Goal: Answer question/provide support: Share knowledge or assist other users

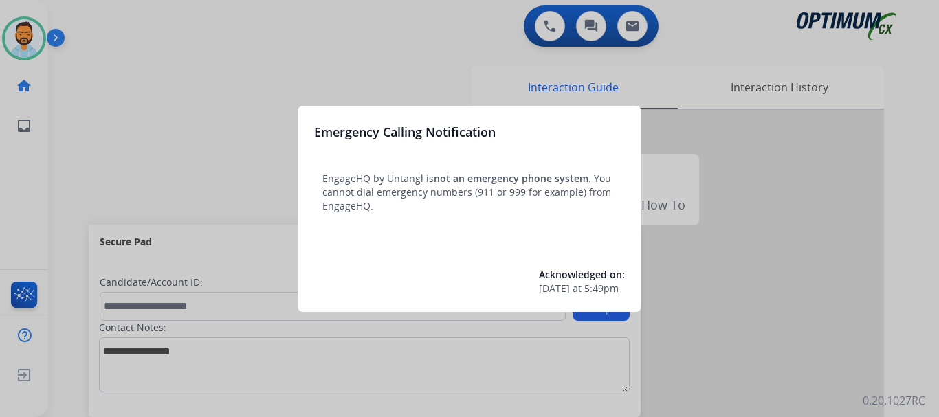
click at [143, 151] on div at bounding box center [469, 208] width 939 height 417
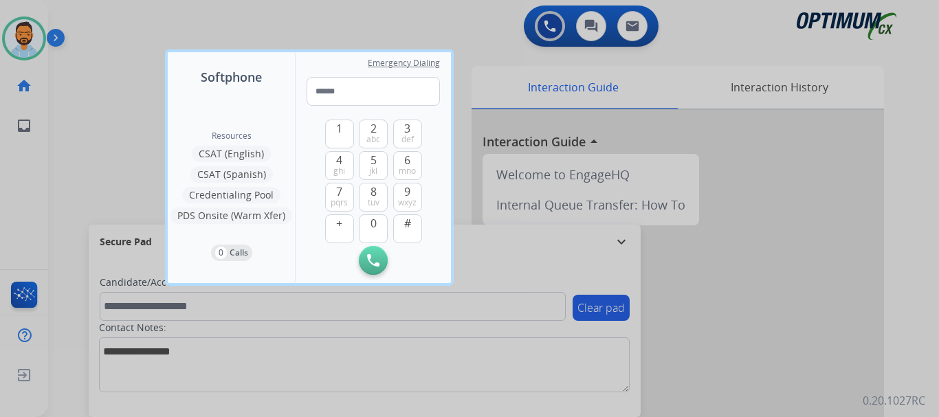
click at [104, 124] on div at bounding box center [469, 208] width 939 height 417
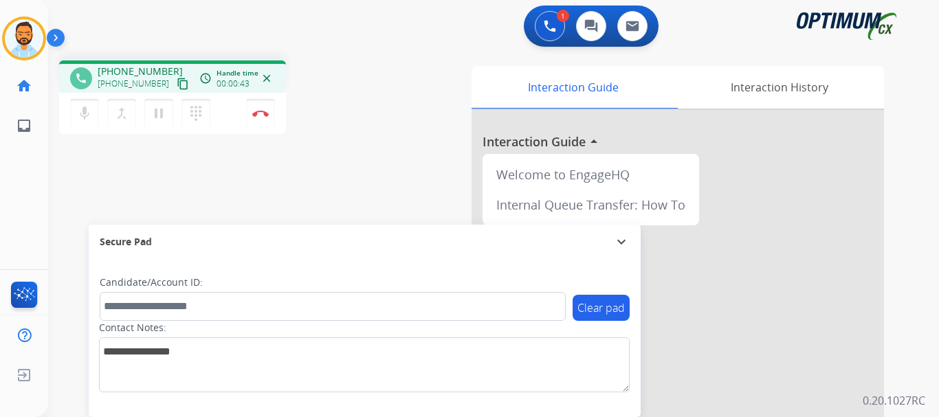
click at [177, 81] on mat-icon "content_copy" at bounding box center [183, 84] width 12 height 12
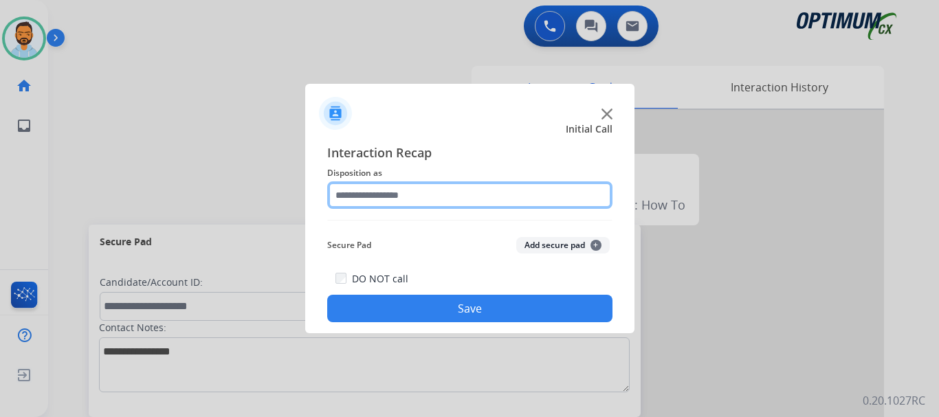
click at [394, 191] on input "text" at bounding box center [469, 196] width 285 height 28
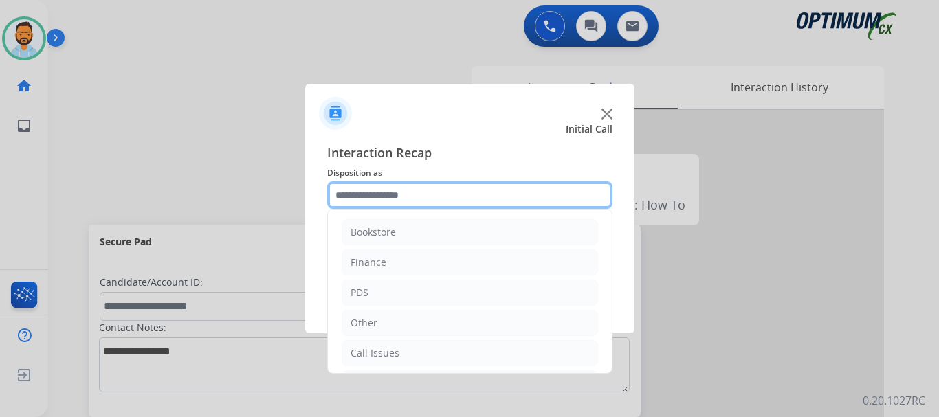
scroll to position [94, 0]
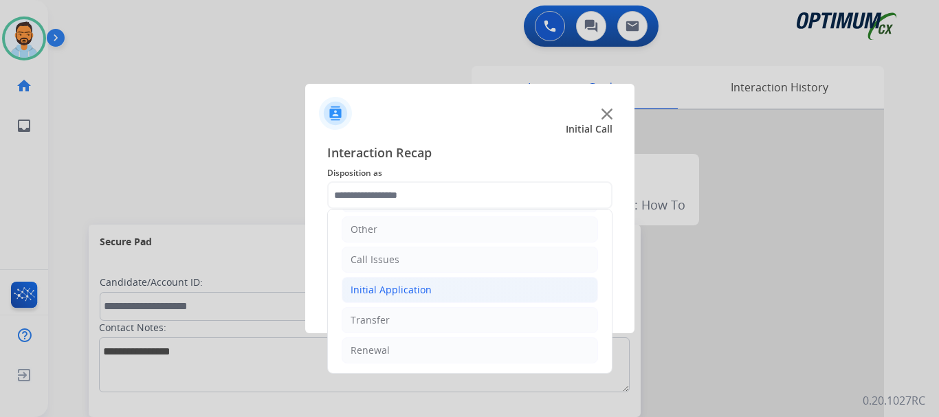
click at [455, 294] on li "Initial Application" at bounding box center [470, 290] width 257 height 26
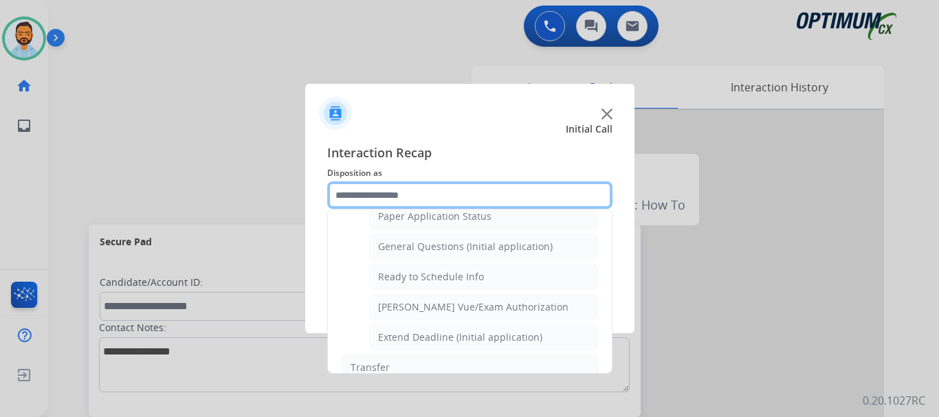
scroll to position [785, 0]
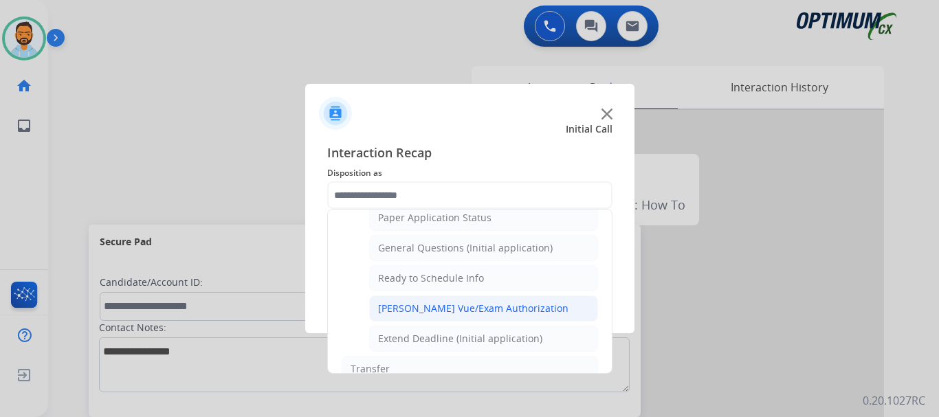
click at [483, 313] on div "[PERSON_NAME] Vue/Exam Authorization" at bounding box center [473, 309] width 191 height 14
type input "**********"
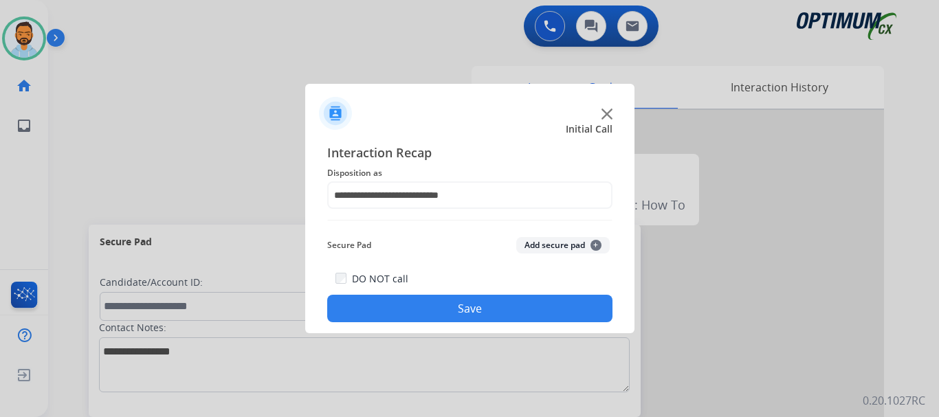
click at [450, 309] on button "Save" at bounding box center [469, 309] width 285 height 28
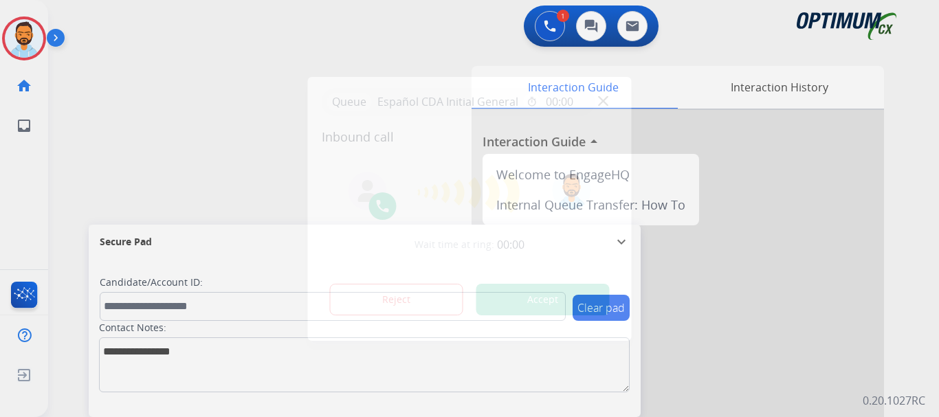
click at [202, 121] on div at bounding box center [469, 208] width 939 height 417
click at [580, 305] on button "Accept" at bounding box center [543, 300] width 133 height 32
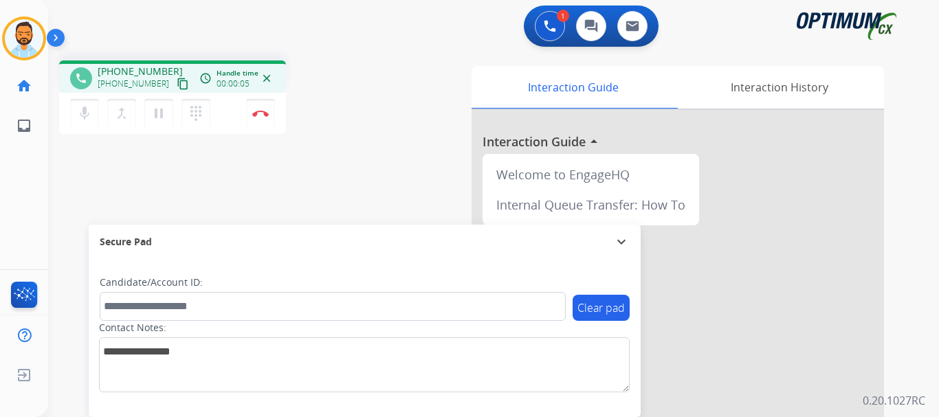
click at [177, 83] on mat-icon "content_copy" at bounding box center [183, 84] width 12 height 12
click at [309, 58] on div "phone [PHONE_NUMBER] [PHONE_NUMBER] content_copy access_time Call metrics Queue…" at bounding box center [477, 337] width 858 height 574
click at [265, 124] on button "Disconnect" at bounding box center [260, 113] width 29 height 29
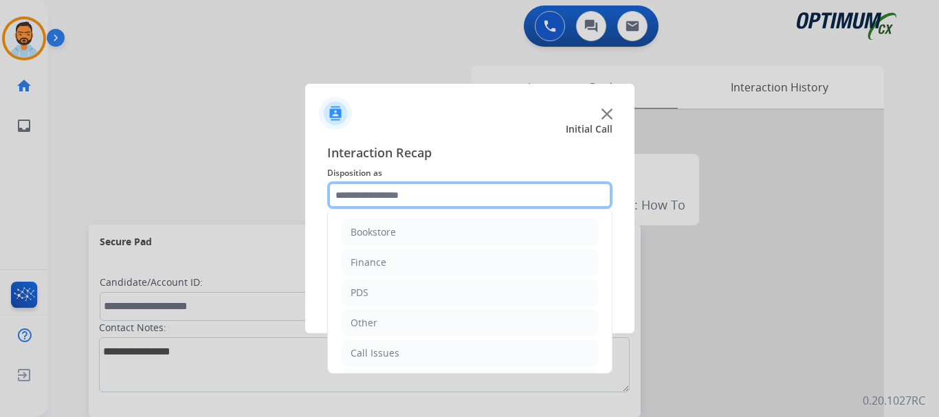
click at [384, 202] on input "text" at bounding box center [469, 196] width 285 height 28
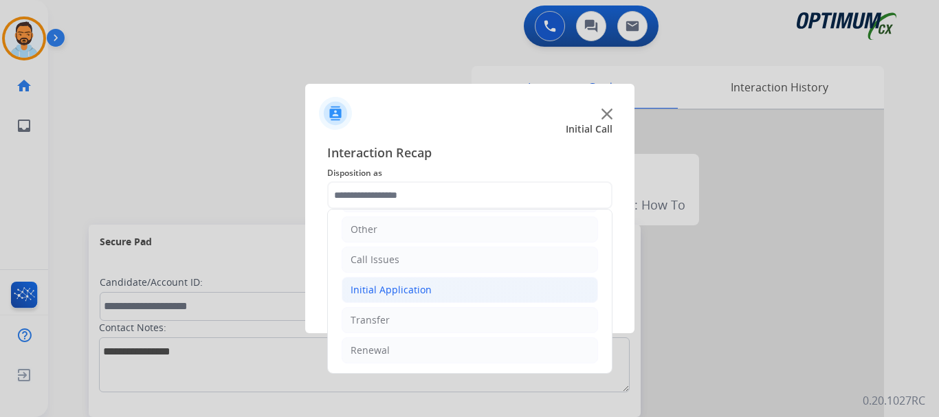
click at [436, 294] on li "Initial Application" at bounding box center [470, 290] width 257 height 26
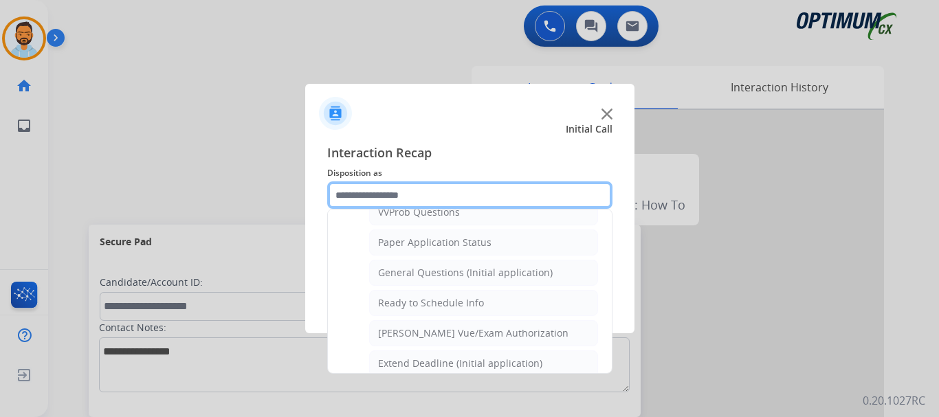
scroll to position [757, 0]
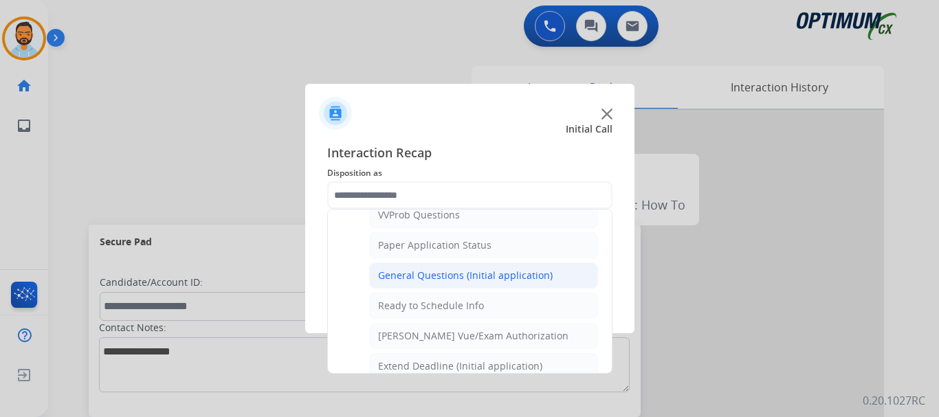
click at [461, 276] on div "General Questions (Initial application)" at bounding box center [465, 276] width 175 height 14
type input "**********"
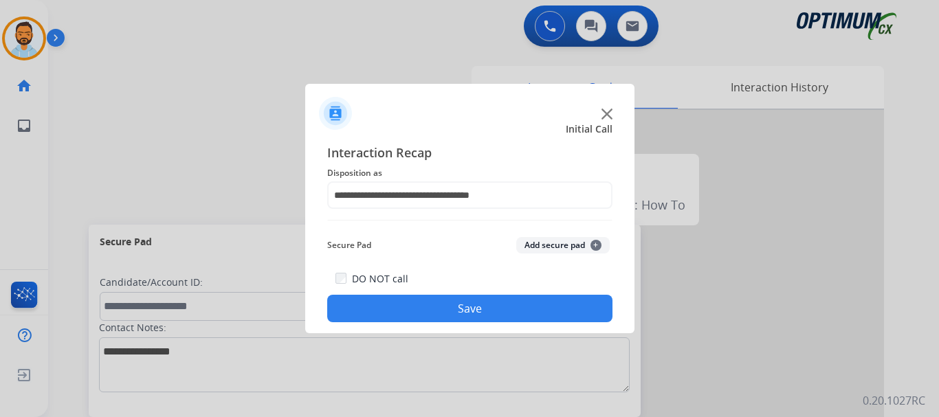
click at [444, 307] on button "Save" at bounding box center [469, 309] width 285 height 28
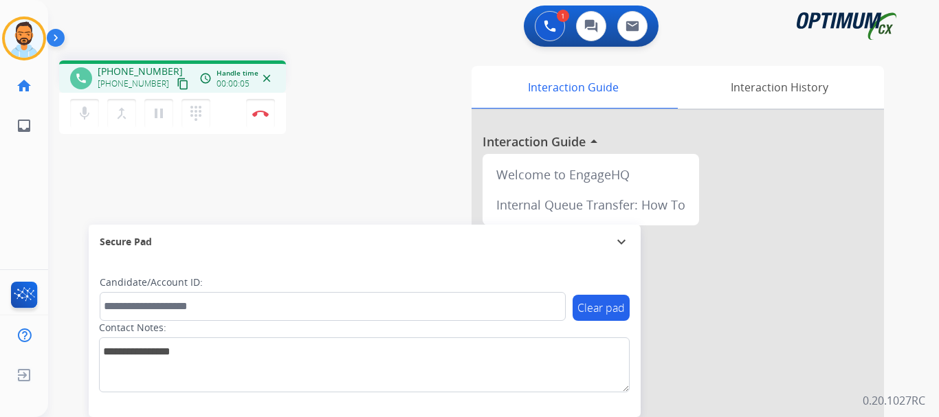
click at [177, 81] on mat-icon "content_copy" at bounding box center [183, 84] width 12 height 12
click at [177, 87] on mat-icon "content_copy" at bounding box center [183, 84] width 12 height 12
click at [261, 109] on button "Disconnect" at bounding box center [260, 113] width 29 height 29
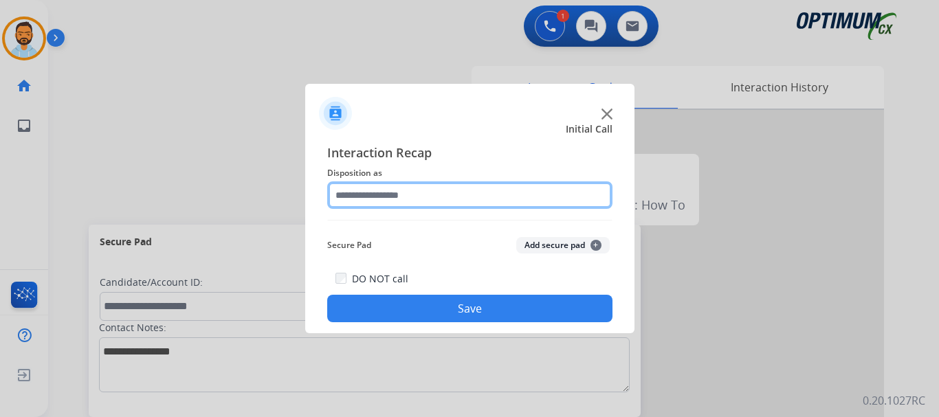
click at [505, 191] on input "text" at bounding box center [469, 196] width 285 height 28
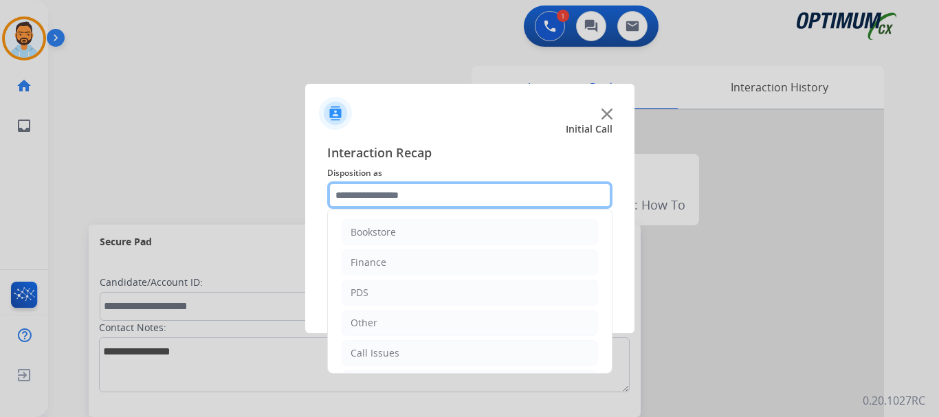
scroll to position [94, 0]
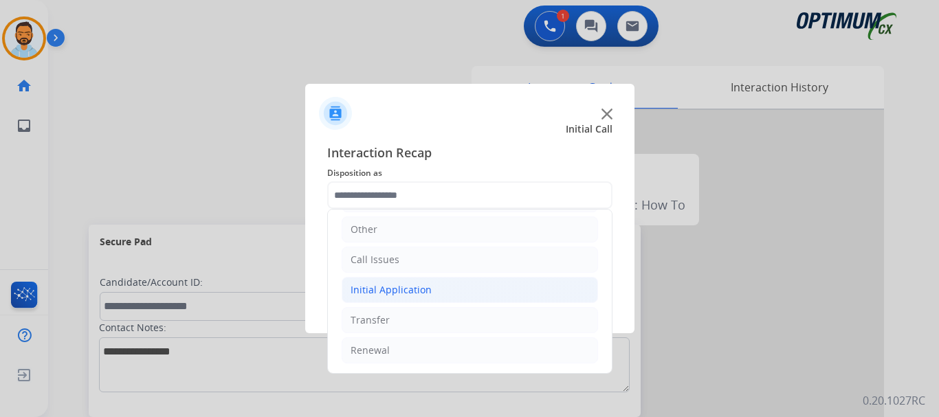
click at [432, 292] on li "Initial Application" at bounding box center [470, 290] width 257 height 26
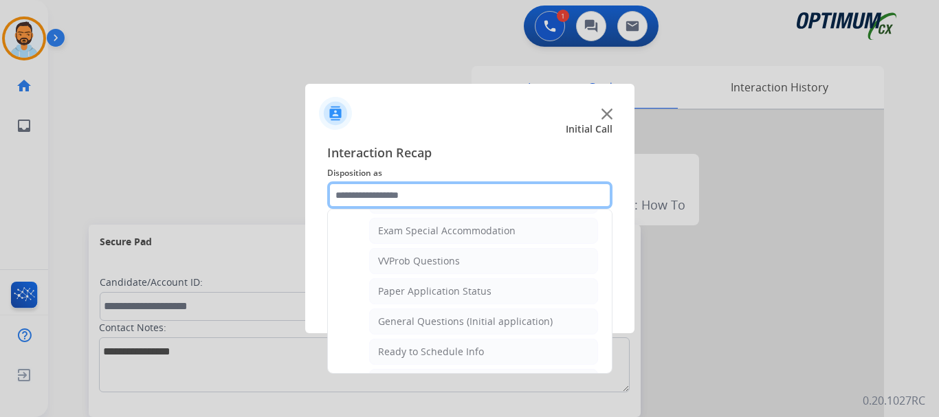
scroll to position [716, 0]
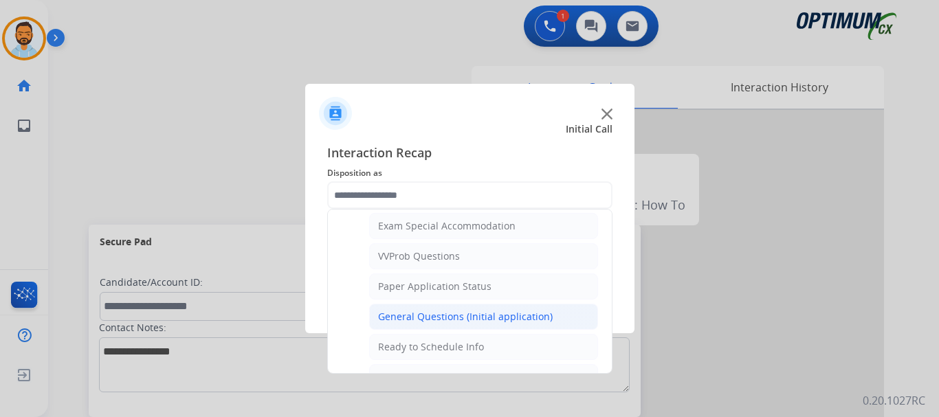
click at [483, 312] on div "General Questions (Initial application)" at bounding box center [465, 317] width 175 height 14
type input "**********"
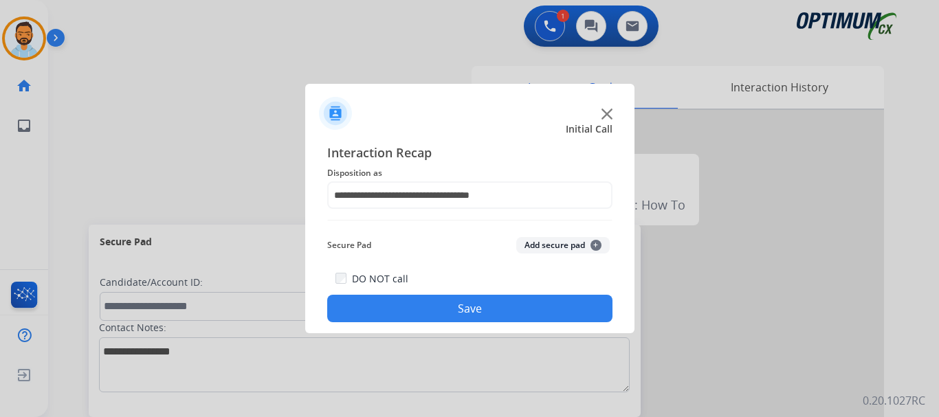
click at [498, 305] on button "Save" at bounding box center [469, 309] width 285 height 28
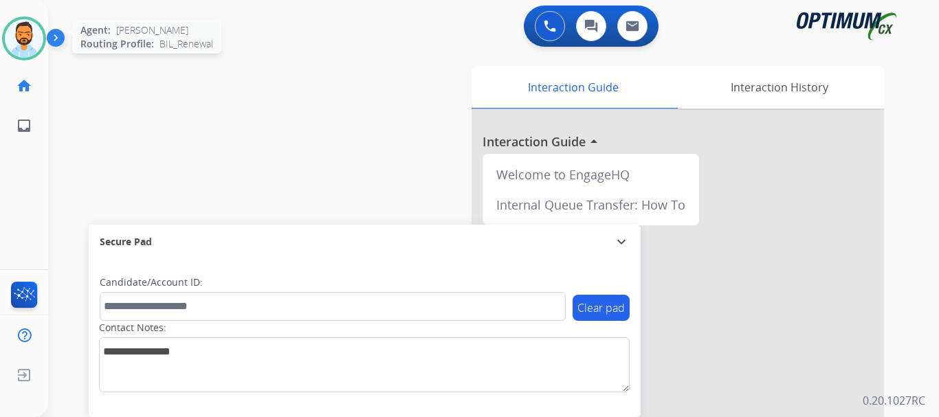
click at [24, 50] on img at bounding box center [24, 38] width 39 height 39
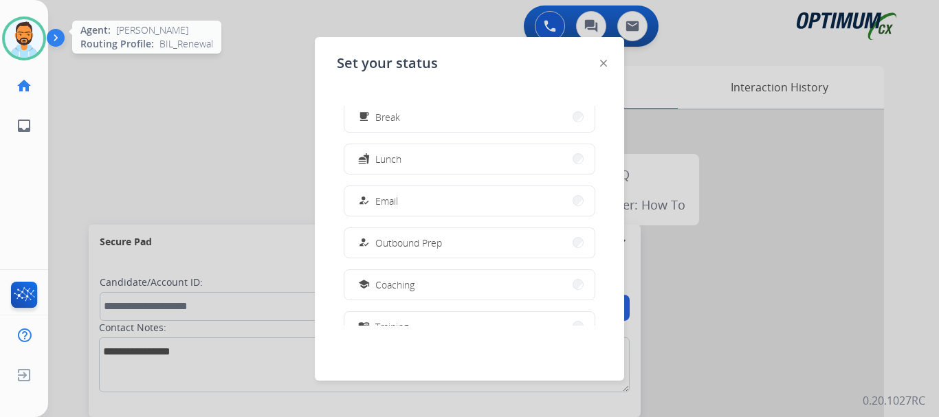
scroll to position [8, 0]
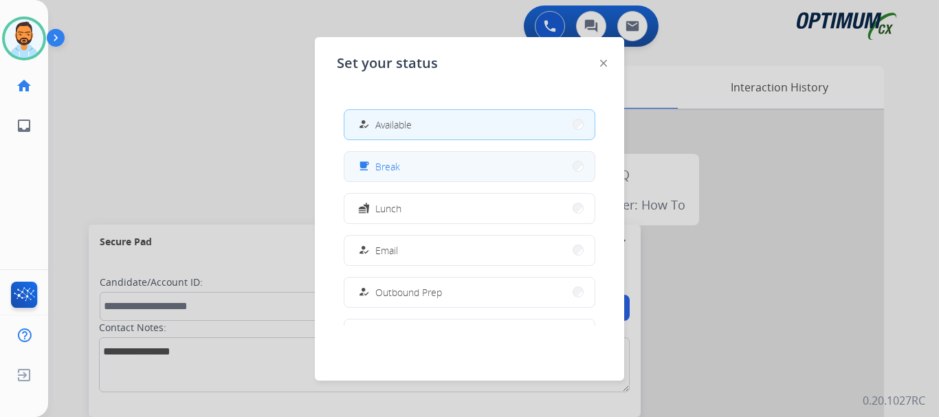
click at [415, 159] on button "free_breakfast Break" at bounding box center [470, 167] width 250 height 30
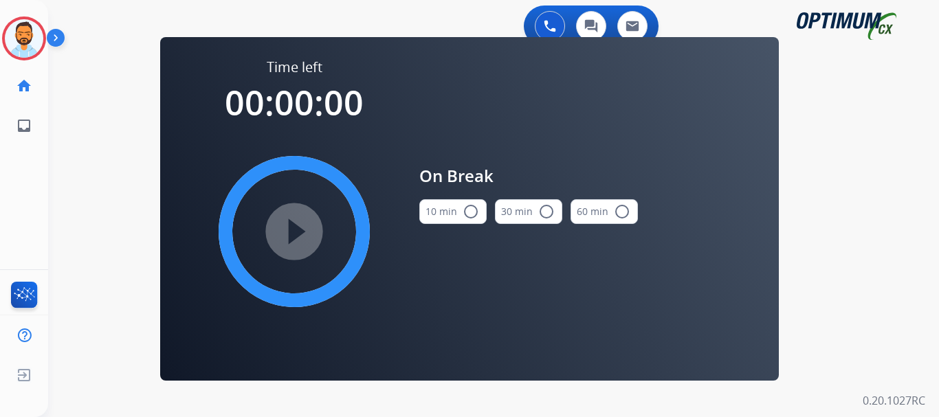
click at [472, 202] on button "10 min radio_button_unchecked" at bounding box center [453, 211] width 67 height 25
click at [286, 226] on mat-icon "play_circle_filled" at bounding box center [294, 232] width 17 height 17
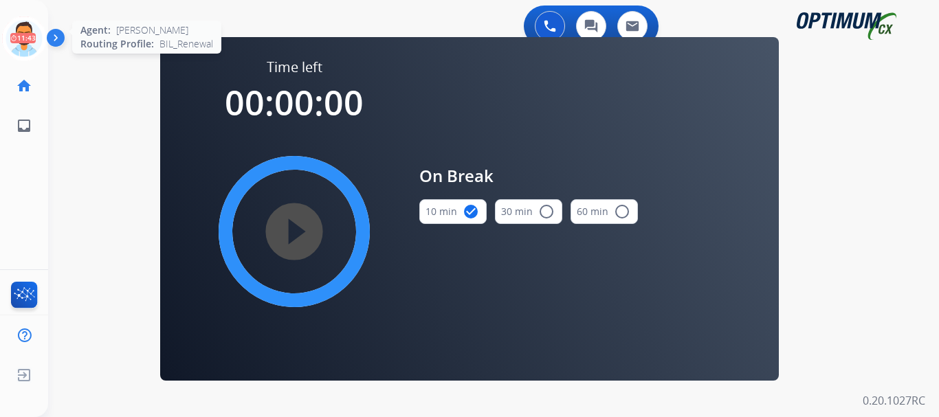
click at [25, 36] on icon at bounding box center [24, 39] width 45 height 45
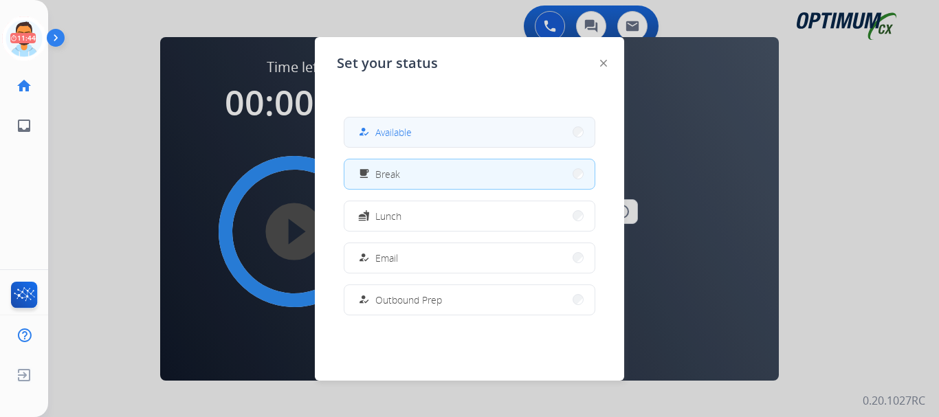
click at [391, 124] on div "how_to_reg Available" at bounding box center [384, 132] width 56 height 17
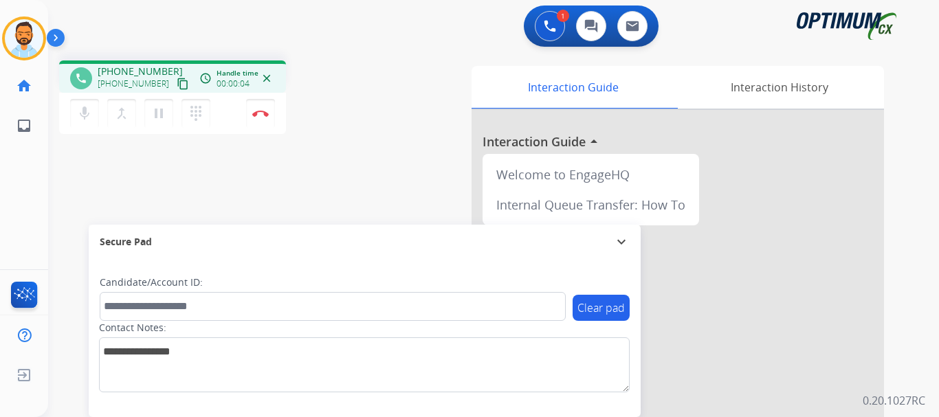
click at [177, 88] on mat-icon "content_copy" at bounding box center [183, 84] width 12 height 12
click at [254, 118] on button "Disconnect" at bounding box center [260, 113] width 29 height 29
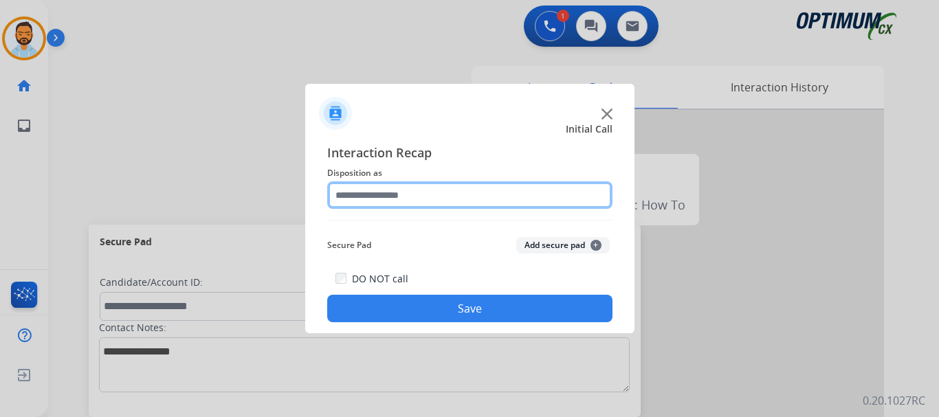
click at [450, 198] on input "text" at bounding box center [469, 196] width 285 height 28
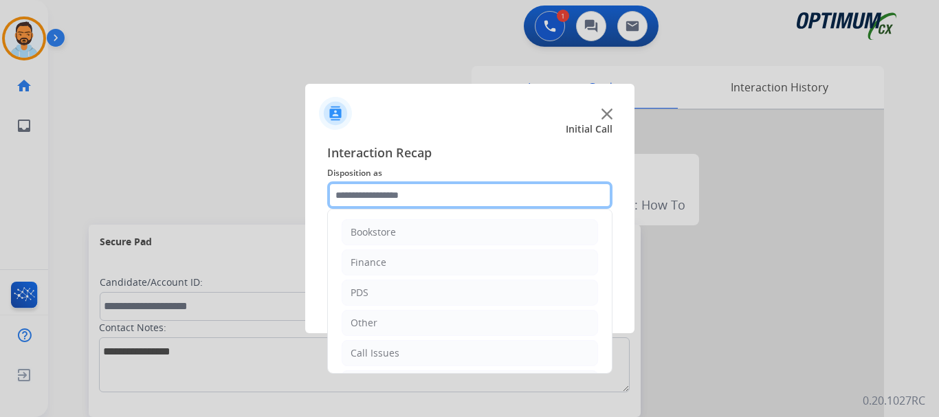
scroll to position [94, 0]
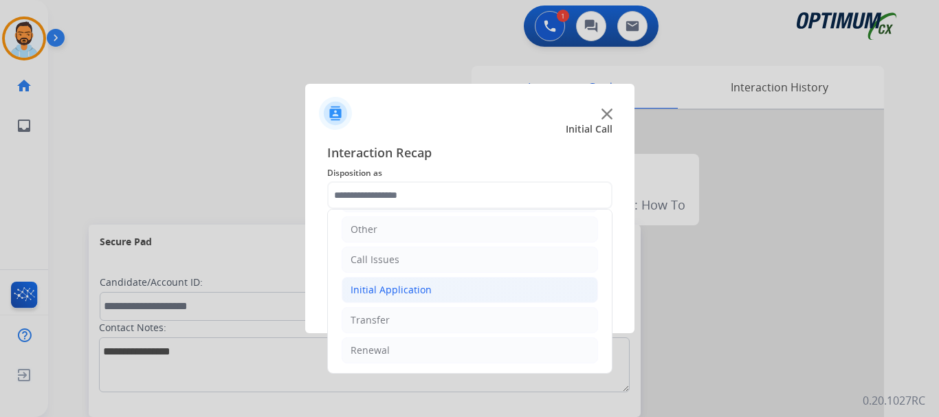
click at [436, 292] on li "Initial Application" at bounding box center [470, 290] width 257 height 26
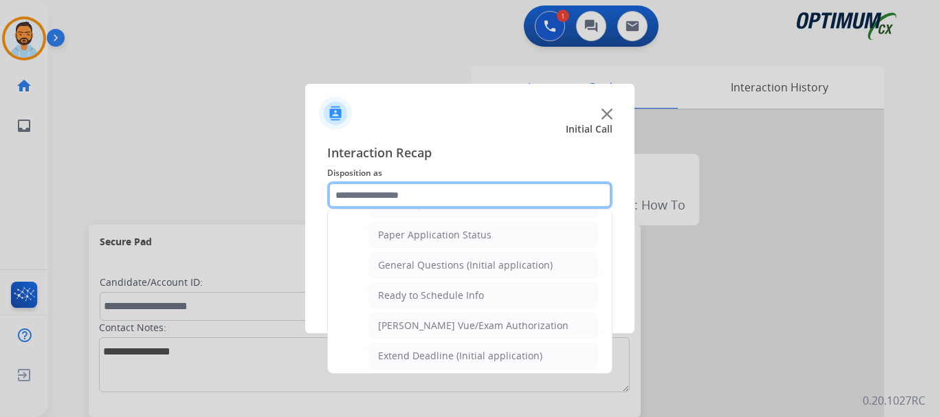
scroll to position [767, 0]
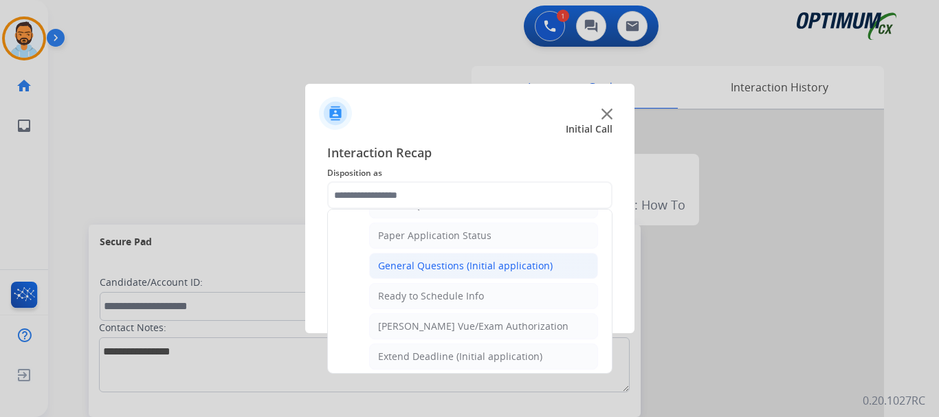
click at [479, 261] on div "General Questions (Initial application)" at bounding box center [465, 266] width 175 height 14
type input "**********"
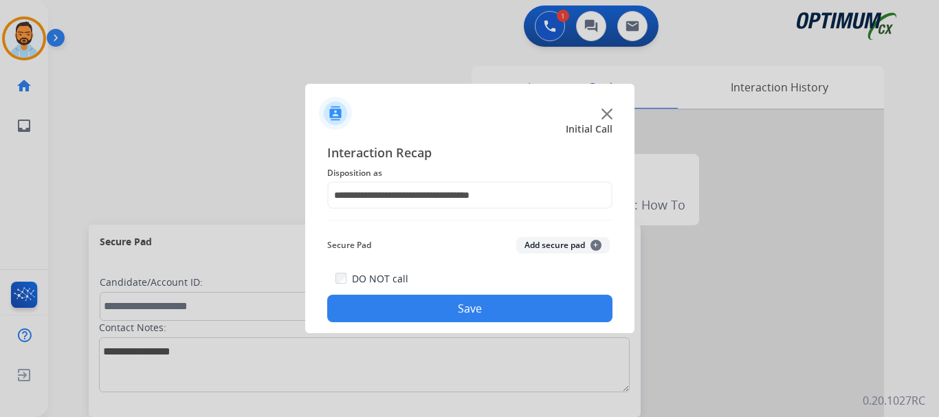
click at [459, 311] on button "Save" at bounding box center [469, 309] width 285 height 28
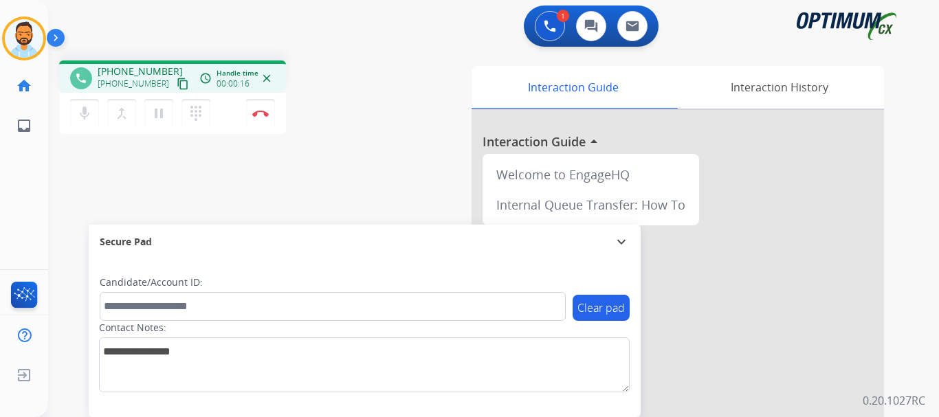
click at [177, 78] on mat-icon "content_copy" at bounding box center [183, 84] width 12 height 12
click at [261, 118] on button "Disconnect" at bounding box center [260, 113] width 29 height 29
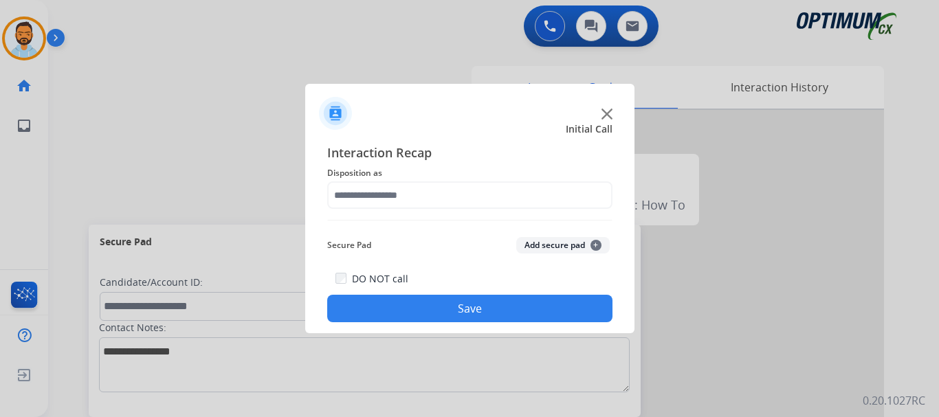
click at [427, 210] on div "Interaction Recap Disposition as Secure Pad Add secure pad + DO NOT call Save" at bounding box center [469, 233] width 285 height 180
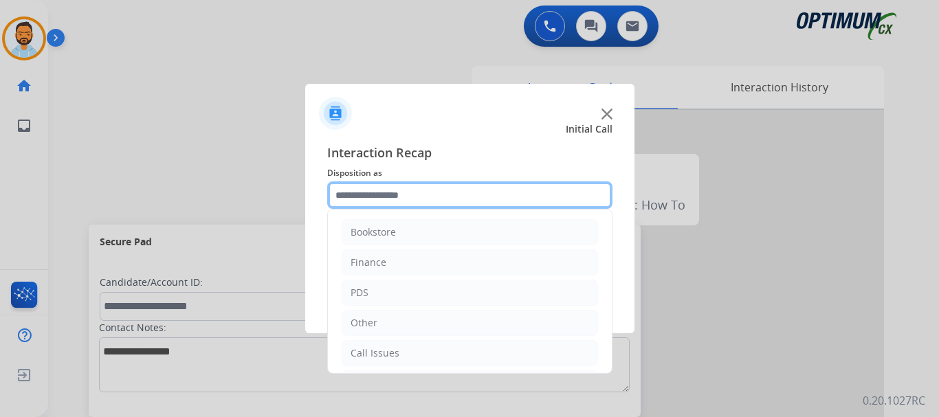
click at [417, 187] on input "text" at bounding box center [469, 196] width 285 height 28
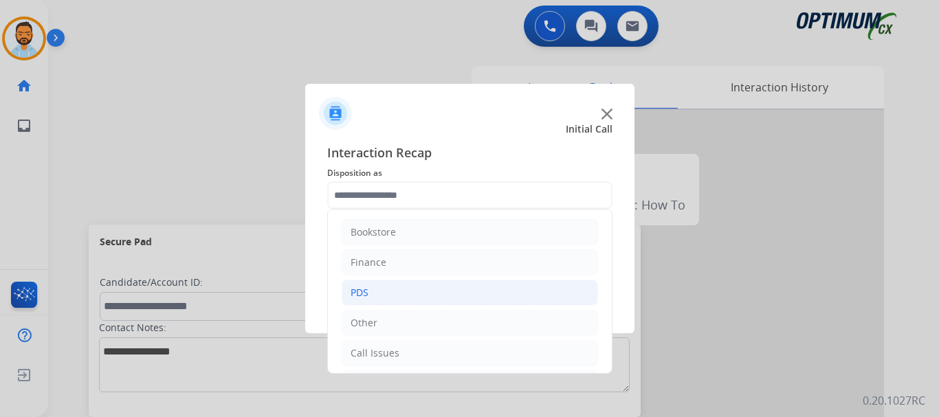
click at [390, 296] on li "PDS" at bounding box center [470, 293] width 257 height 26
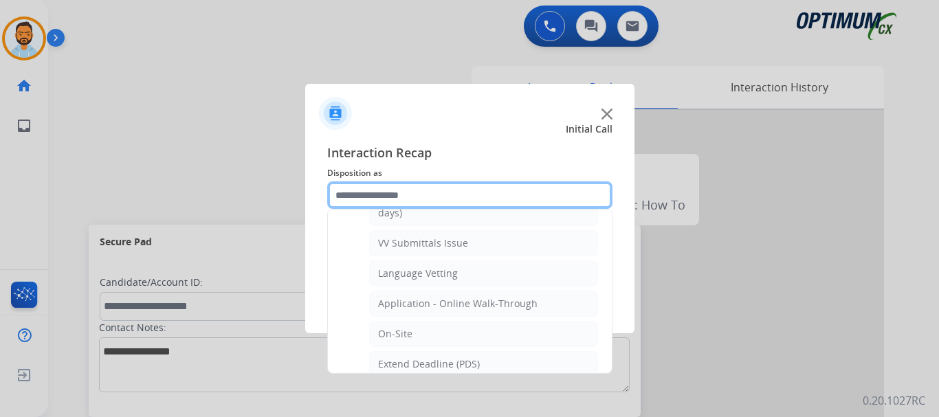
scroll to position [258, 0]
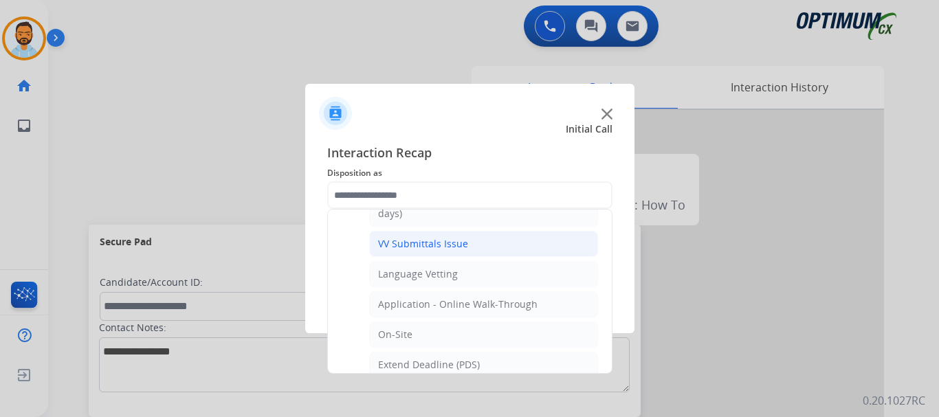
click at [510, 248] on li "VV Submittals Issue" at bounding box center [483, 244] width 229 height 26
type input "**********"
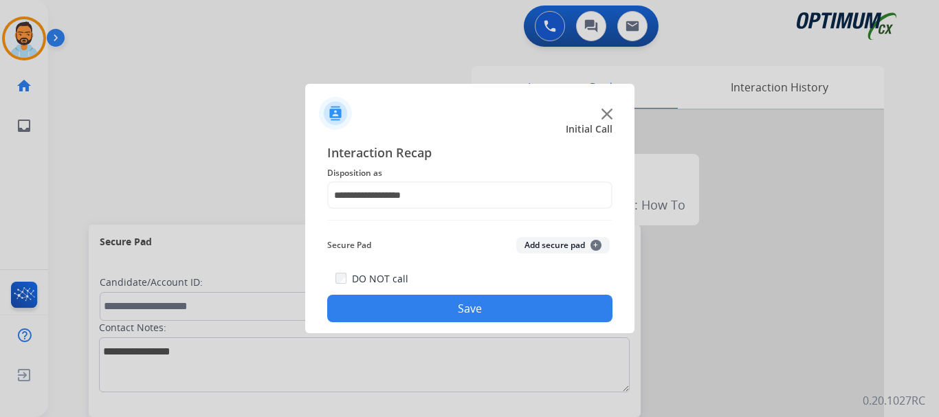
click at [497, 312] on button "Save" at bounding box center [469, 309] width 285 height 28
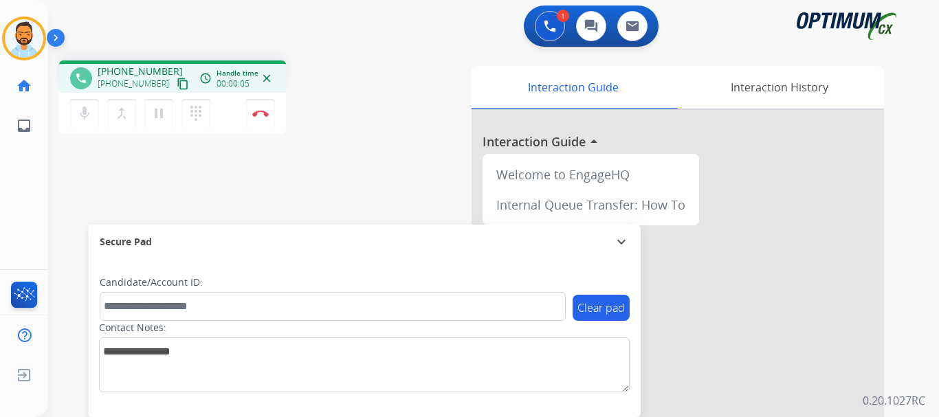
click at [177, 85] on mat-icon "content_copy" at bounding box center [183, 84] width 12 height 12
click at [263, 111] on img at bounding box center [260, 113] width 17 height 7
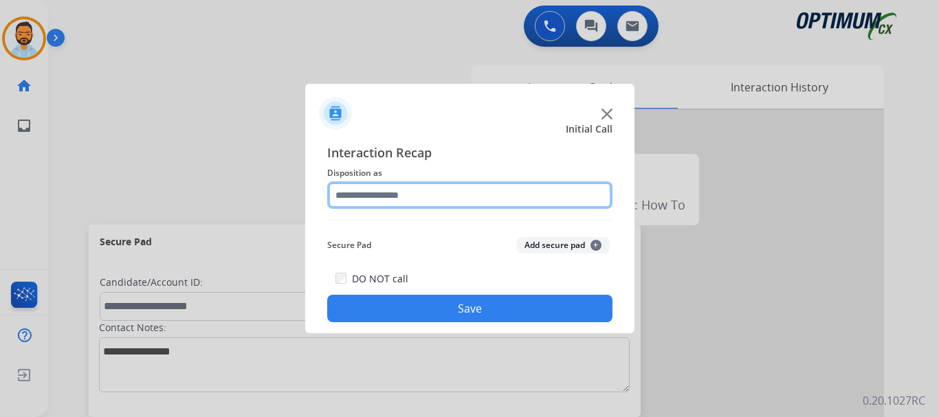
click at [409, 195] on input "text" at bounding box center [469, 196] width 285 height 28
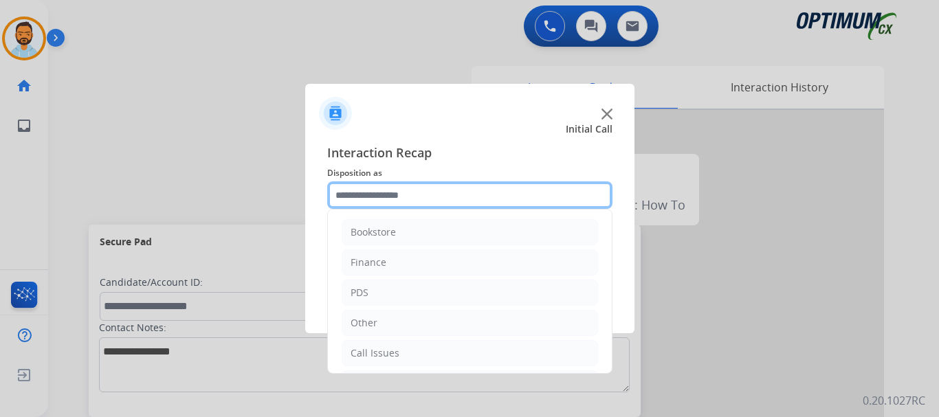
scroll to position [94, 0]
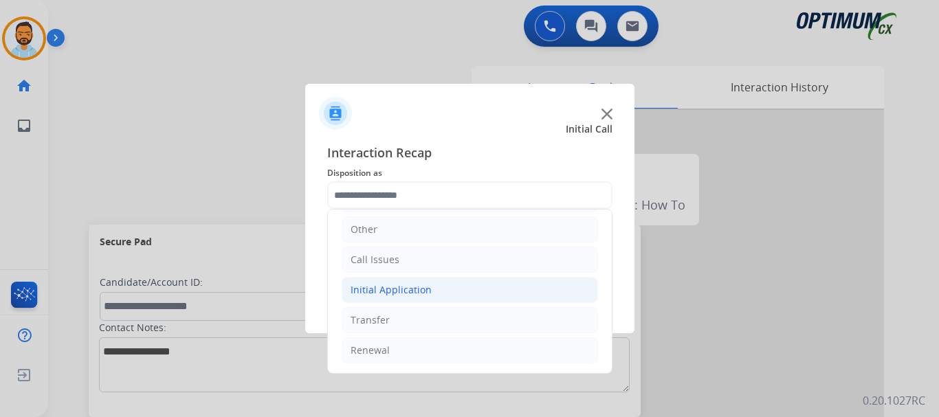
click at [425, 294] on div "Initial Application" at bounding box center [391, 290] width 81 height 14
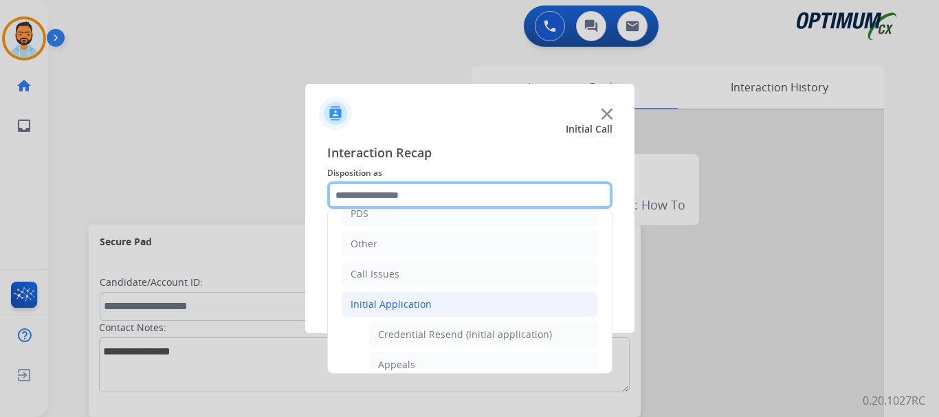
scroll to position [0, 0]
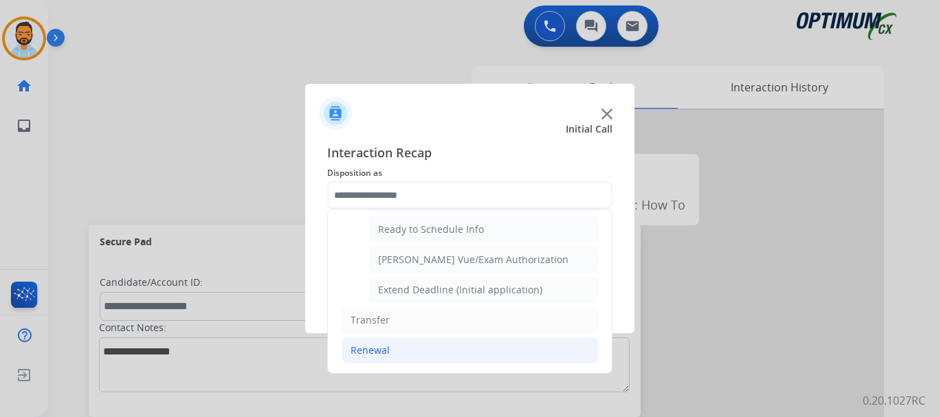
click at [389, 346] on li "Renewal" at bounding box center [470, 351] width 257 height 26
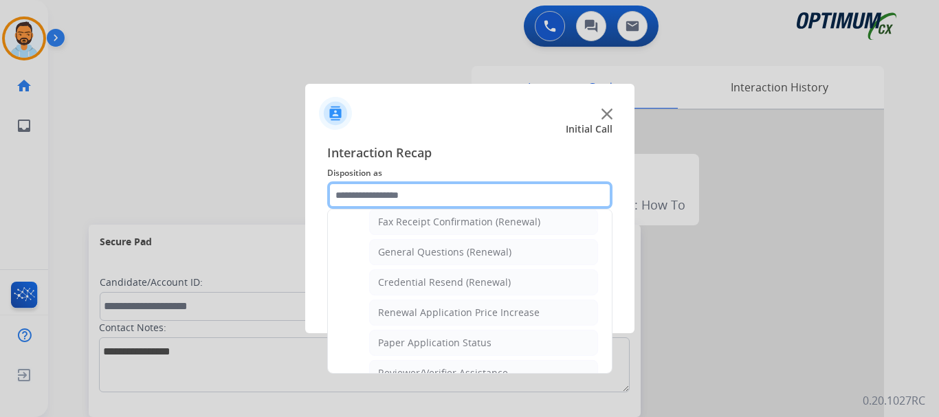
scroll to position [382, 0]
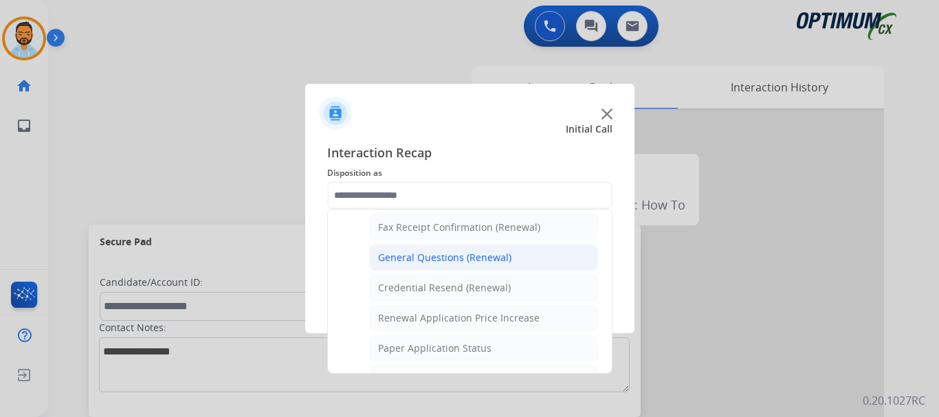
click at [450, 257] on div "General Questions (Renewal)" at bounding box center [444, 258] width 133 height 14
type input "**********"
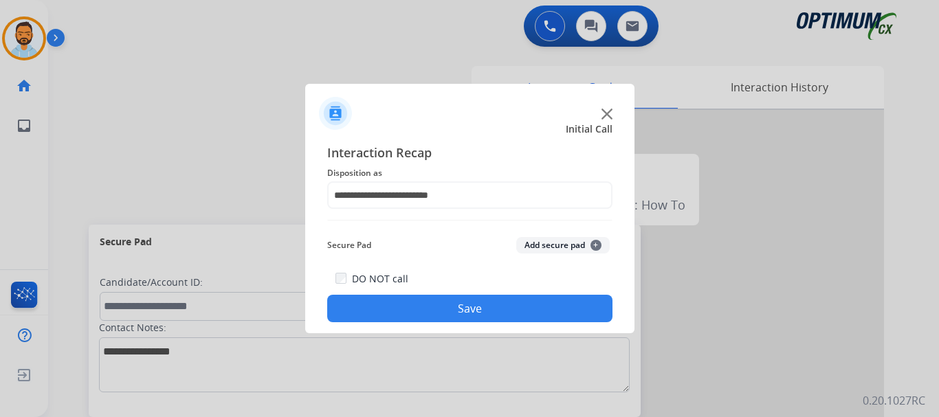
click at [421, 312] on button "Save" at bounding box center [469, 309] width 285 height 28
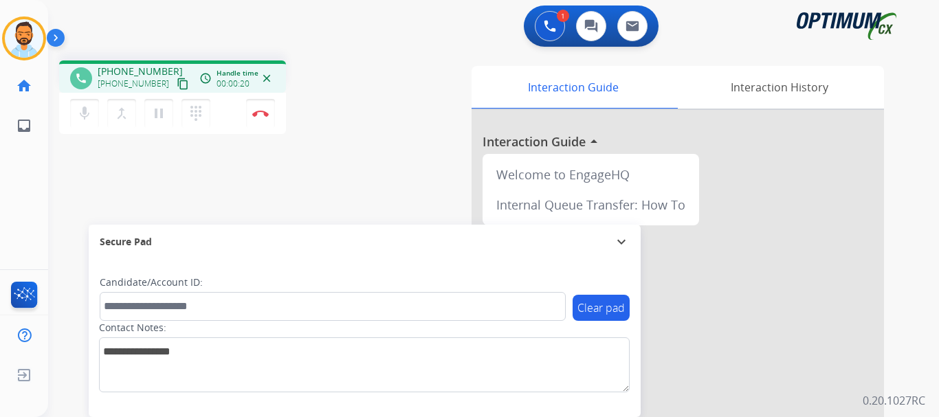
click at [175, 82] on button "content_copy" at bounding box center [183, 84] width 17 height 17
click at [248, 111] on button "Disconnect" at bounding box center [260, 113] width 29 height 29
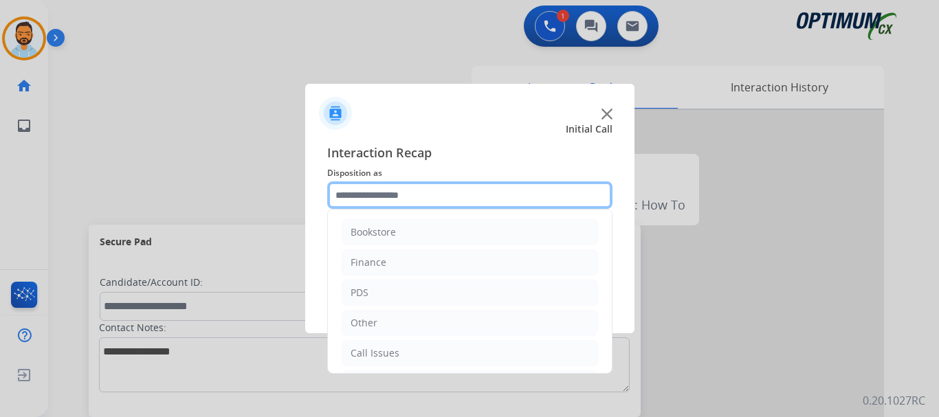
click at [444, 202] on input "text" at bounding box center [469, 196] width 285 height 28
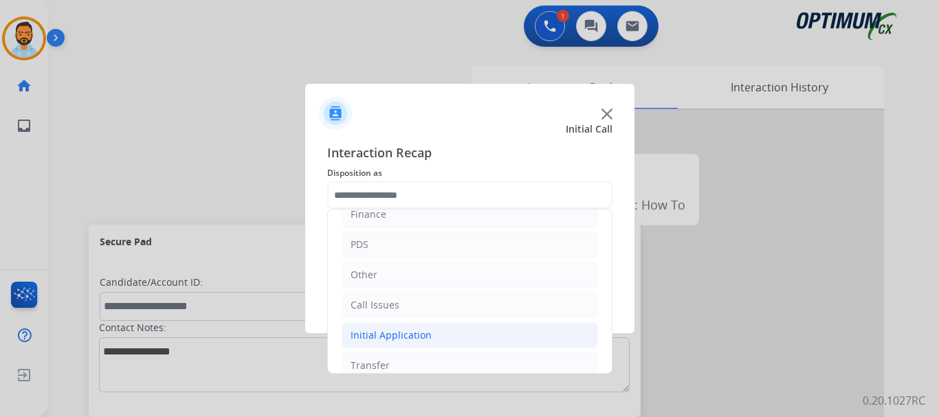
click at [427, 343] on li "Initial Application" at bounding box center [470, 336] width 257 height 26
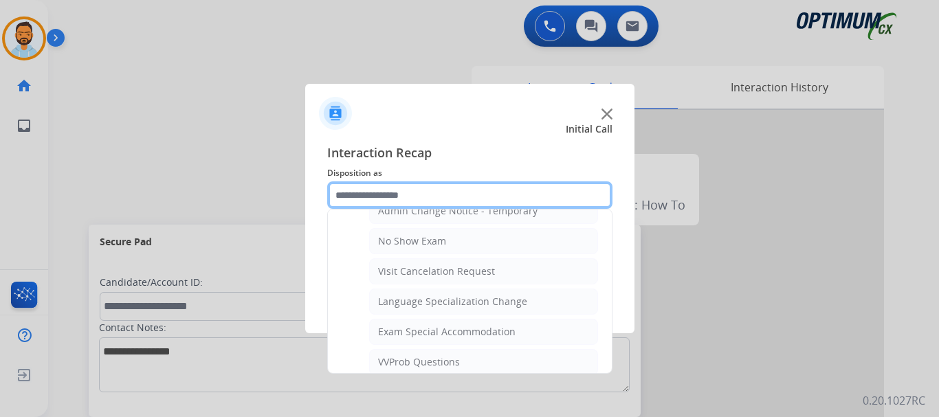
scroll to position [611, 0]
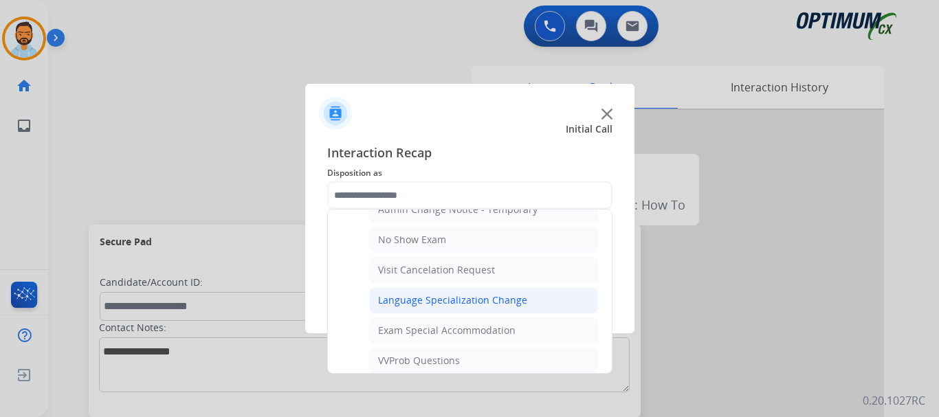
click at [520, 313] on li "Language Specialization Change" at bounding box center [483, 300] width 229 height 26
type input "**********"
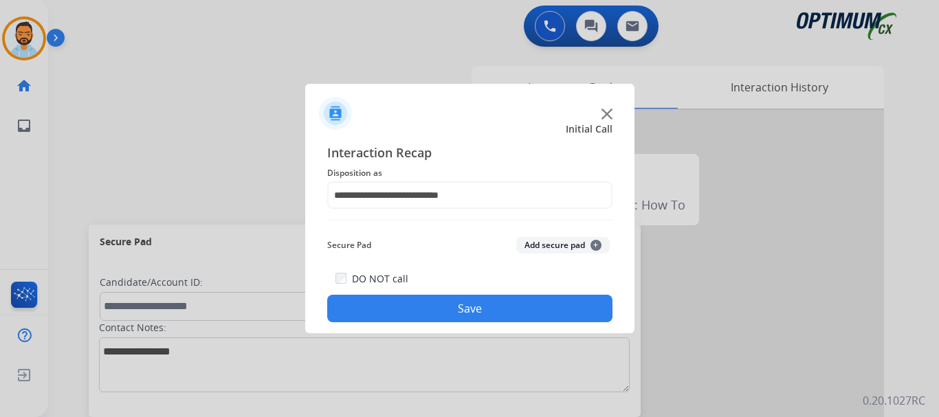
click at [510, 313] on button "Save" at bounding box center [469, 309] width 285 height 28
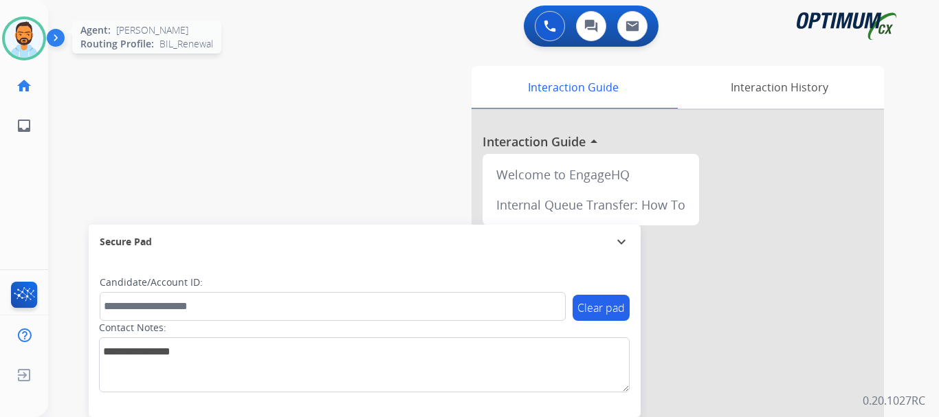
click at [26, 39] on img at bounding box center [24, 38] width 39 height 39
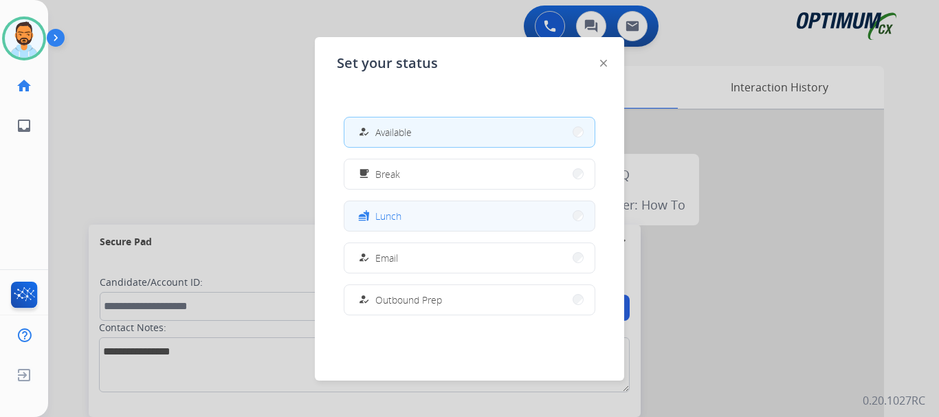
click at [471, 213] on button "fastfood Lunch" at bounding box center [470, 217] width 250 height 30
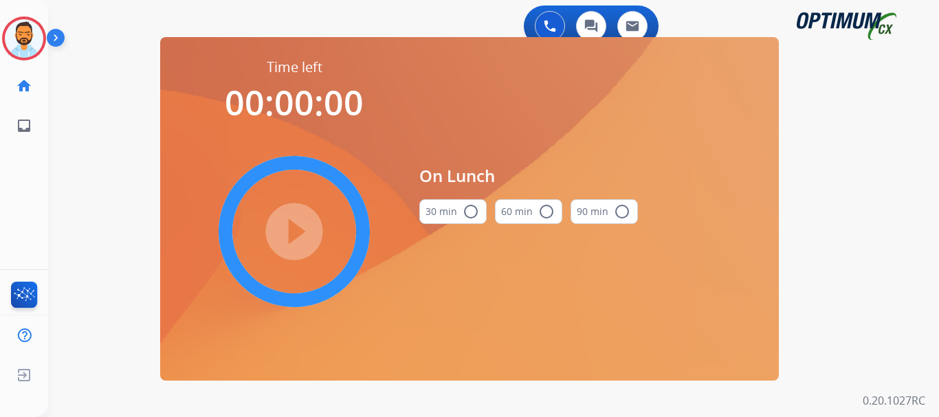
click at [456, 210] on button "30 min radio_button_unchecked" at bounding box center [453, 211] width 67 height 25
click at [294, 225] on mat-icon "play_circle_filled" at bounding box center [294, 232] width 17 height 17
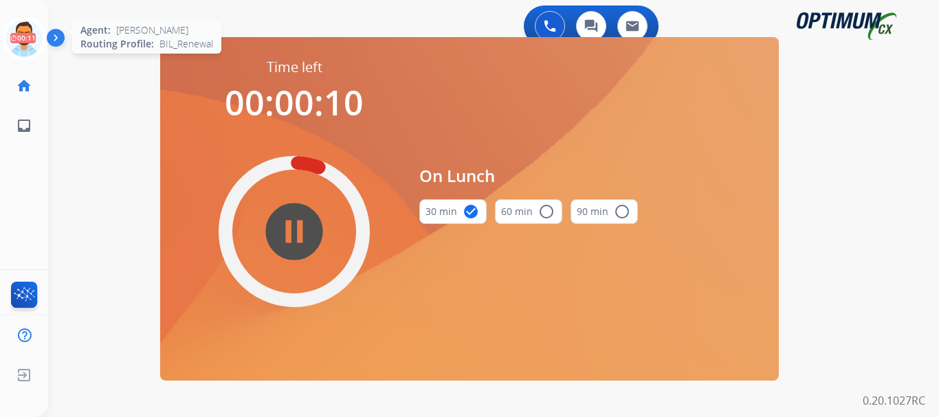
click at [21, 39] on icon at bounding box center [24, 39] width 45 height 45
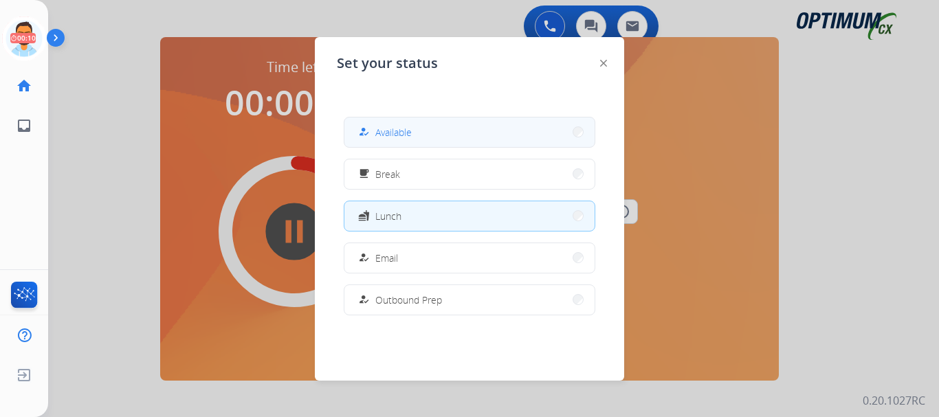
click at [388, 131] on span "Available" at bounding box center [394, 132] width 36 height 14
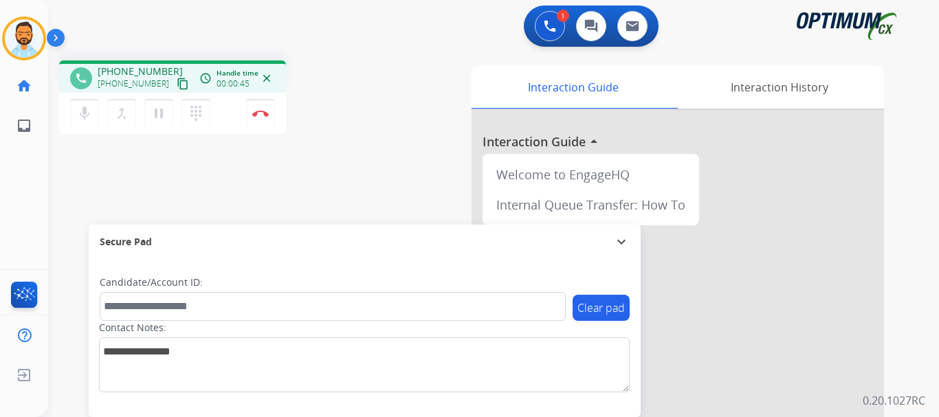
click at [177, 80] on mat-icon "content_copy" at bounding box center [183, 84] width 12 height 12
click at [257, 112] on img at bounding box center [260, 113] width 17 height 7
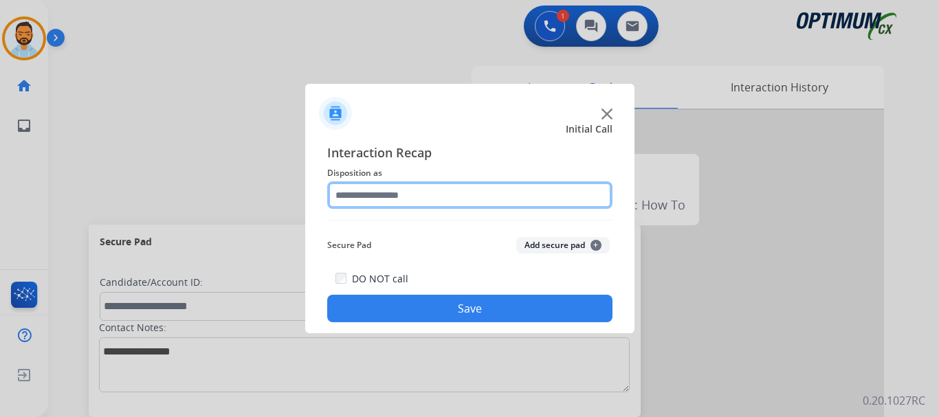
click at [378, 201] on input "text" at bounding box center [469, 196] width 285 height 28
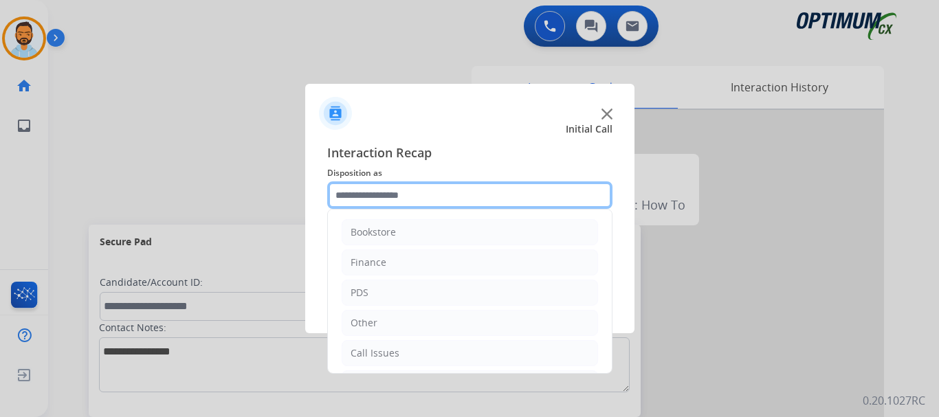
scroll to position [94, 0]
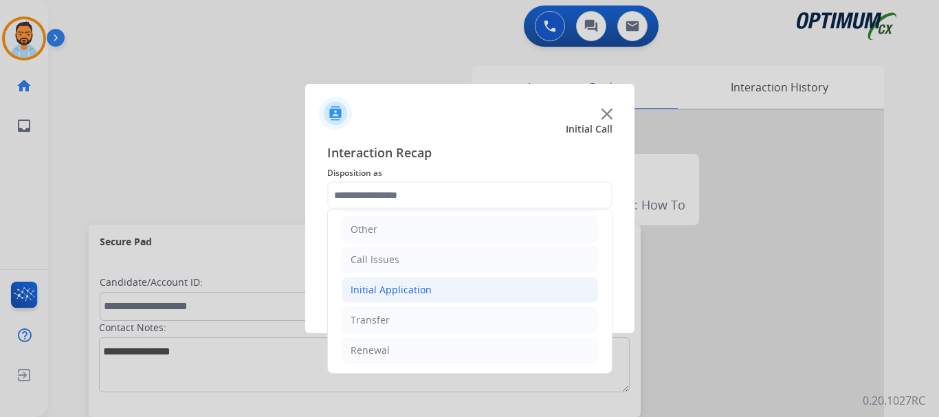
click at [431, 291] on li "Initial Application" at bounding box center [470, 290] width 257 height 26
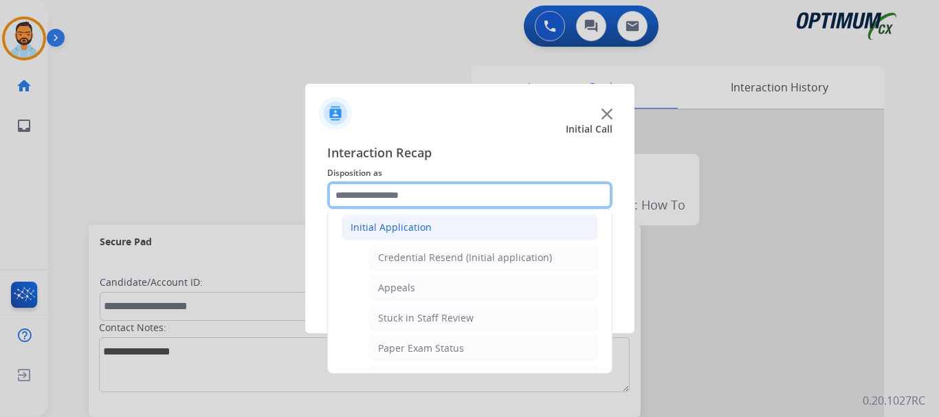
scroll to position [157, 0]
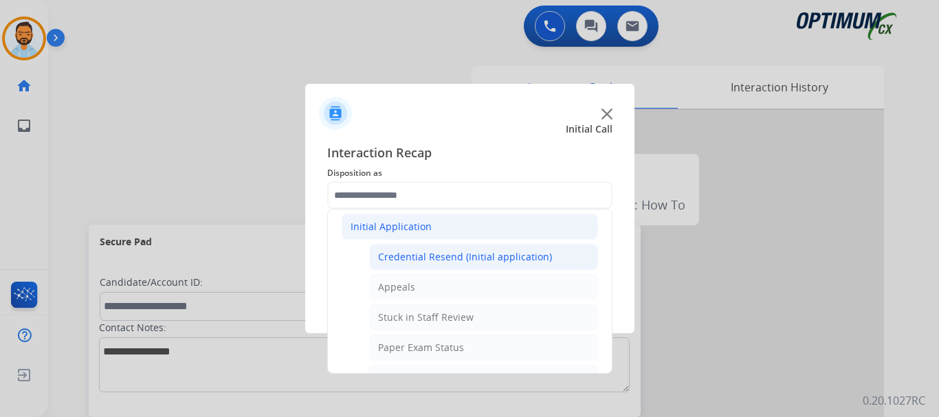
click at [468, 251] on div "Credential Resend (Initial application)" at bounding box center [465, 257] width 174 height 14
type input "**********"
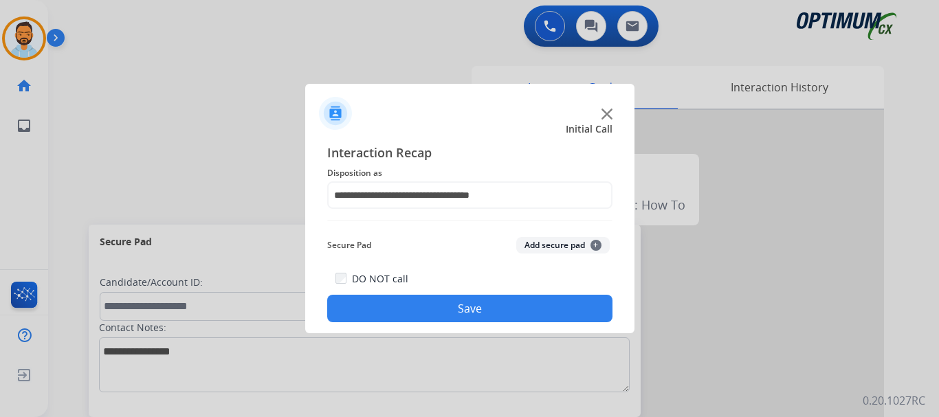
click at [437, 305] on button "Save" at bounding box center [469, 309] width 285 height 28
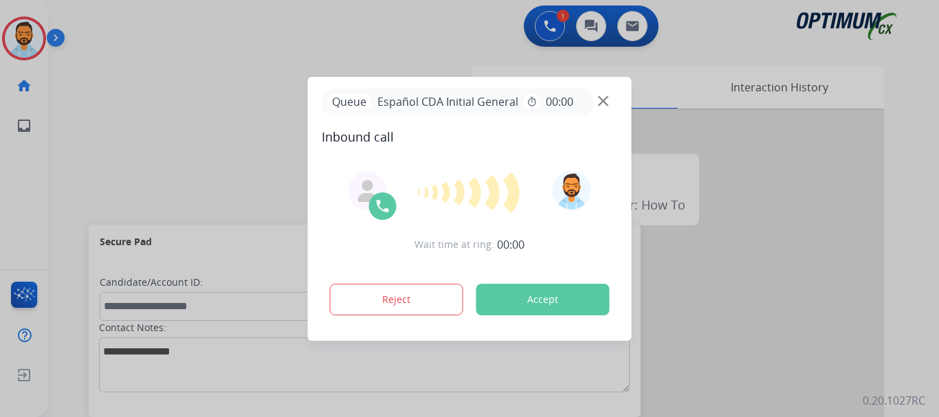
click at [515, 303] on button "Accept" at bounding box center [543, 300] width 133 height 32
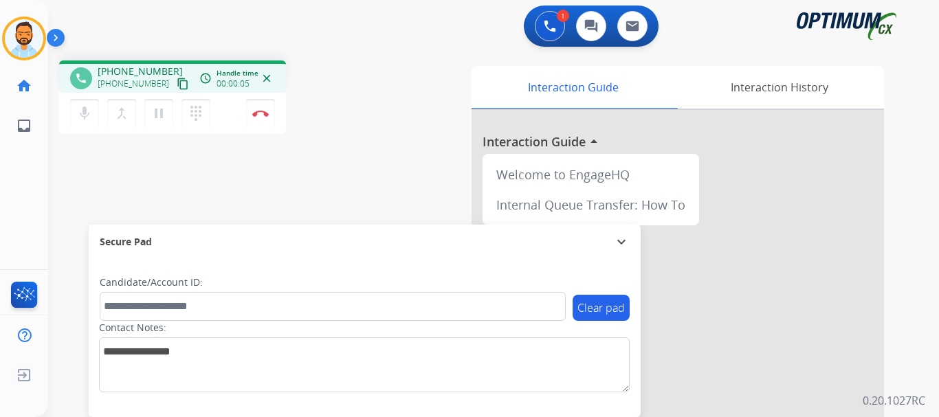
click at [177, 83] on mat-icon "content_copy" at bounding box center [183, 84] width 12 height 12
click at [263, 118] on button "Disconnect" at bounding box center [260, 113] width 29 height 29
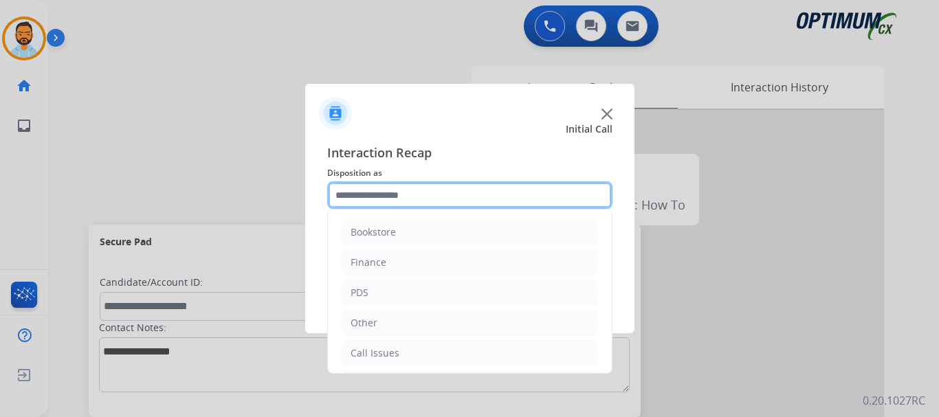
click at [435, 197] on input "text" at bounding box center [469, 196] width 285 height 28
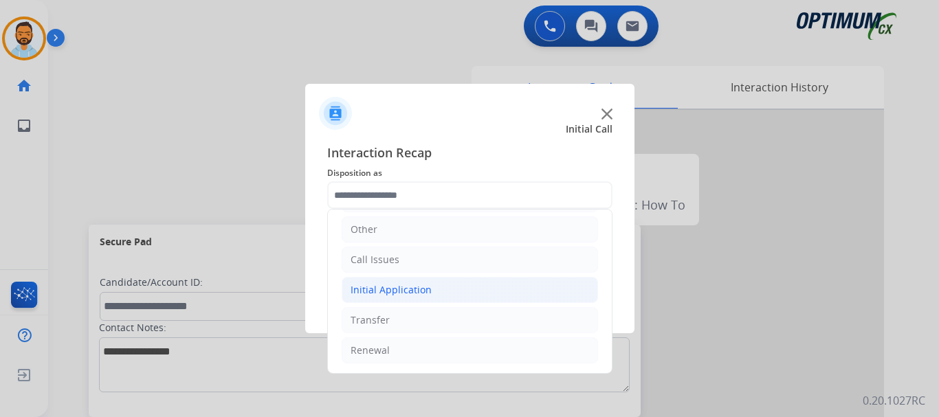
click at [445, 279] on li "Initial Application" at bounding box center [470, 290] width 257 height 26
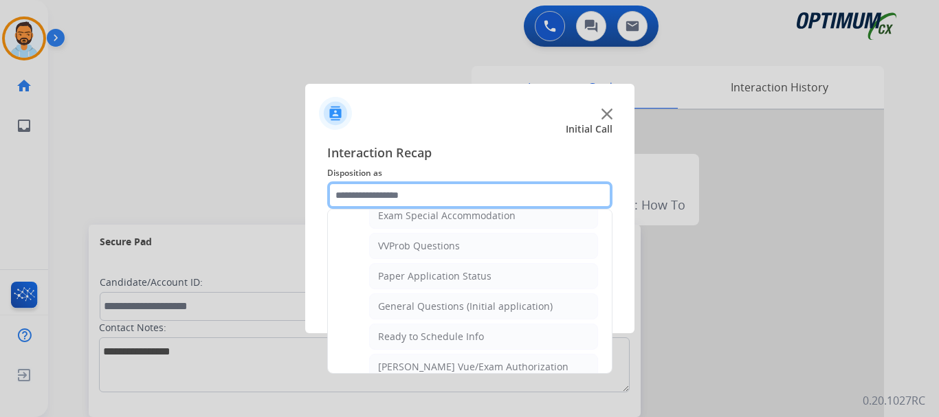
scroll to position [728, 0]
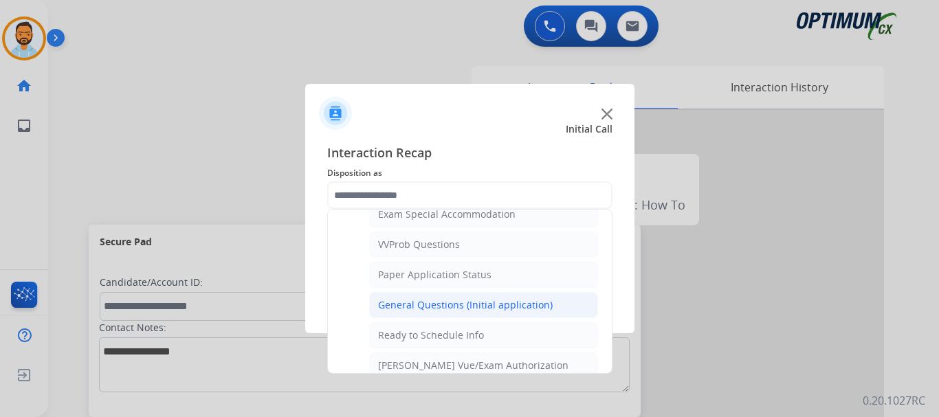
click at [510, 307] on div "General Questions (Initial application)" at bounding box center [465, 305] width 175 height 14
type input "**********"
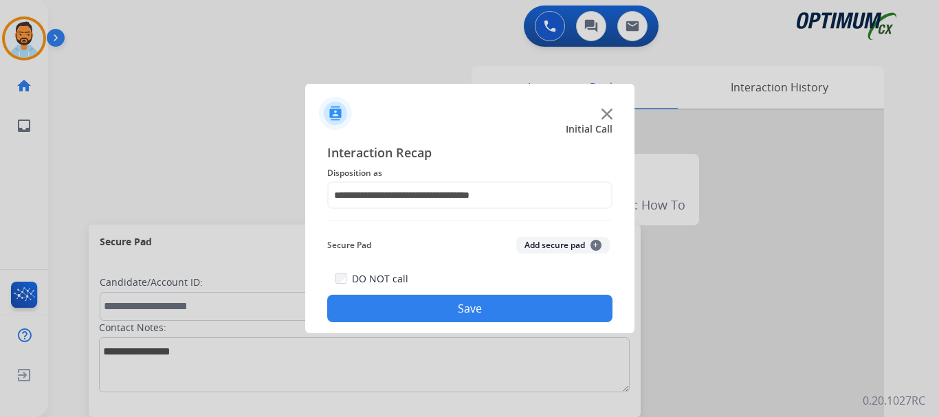
click at [506, 310] on button "Save" at bounding box center [469, 309] width 285 height 28
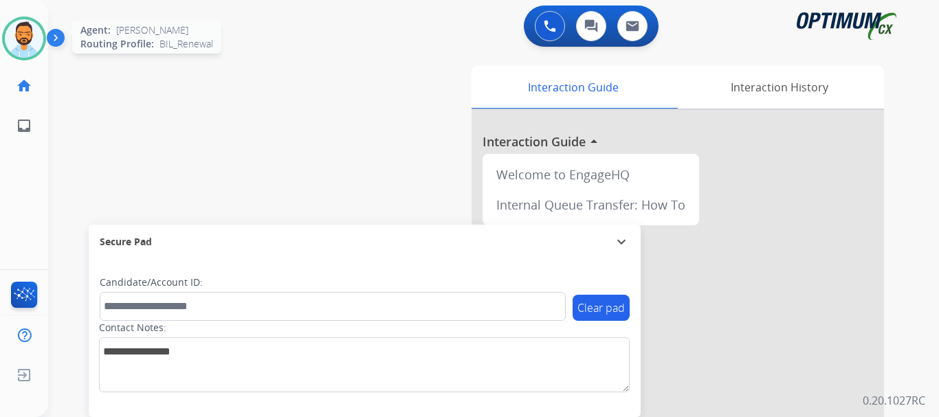
click at [30, 47] on img at bounding box center [24, 38] width 39 height 39
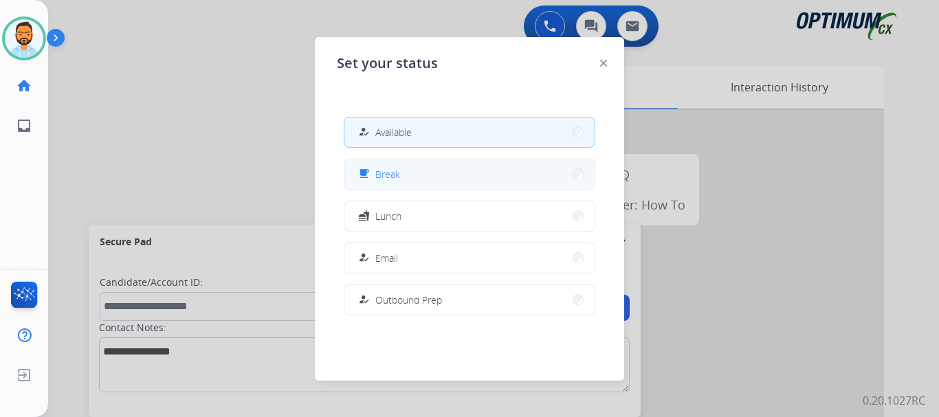
click at [435, 172] on button "free_breakfast Break" at bounding box center [470, 175] width 250 height 30
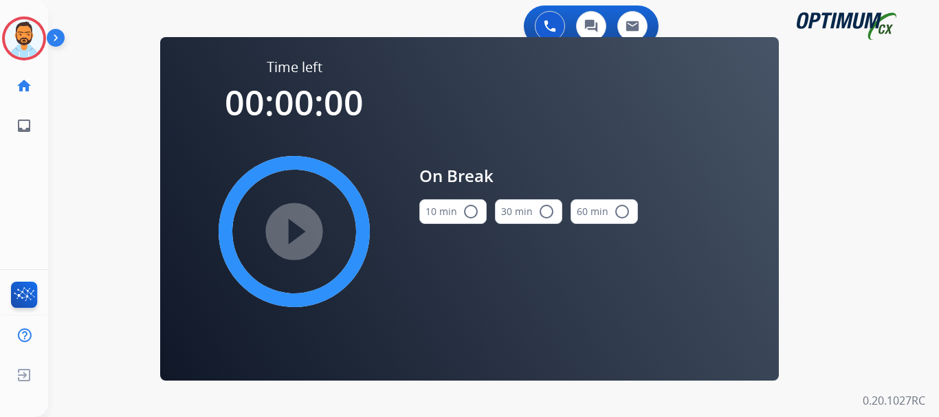
click at [455, 207] on button "10 min radio_button_unchecked" at bounding box center [453, 211] width 67 height 25
click at [302, 239] on mat-icon "play_circle_filled" at bounding box center [294, 232] width 17 height 17
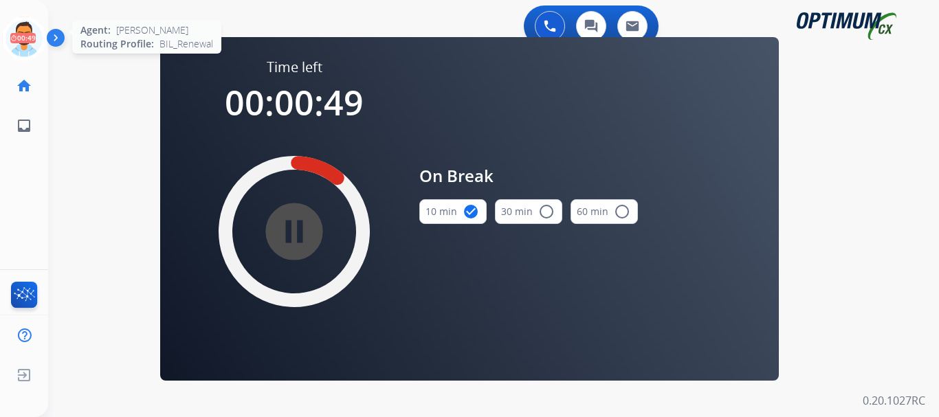
click at [19, 34] on icon at bounding box center [24, 39] width 45 height 45
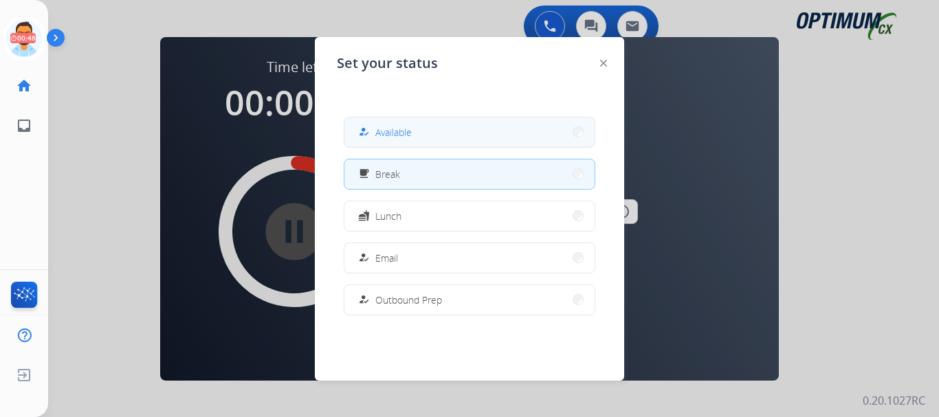
click at [386, 129] on span "Available" at bounding box center [394, 132] width 36 height 14
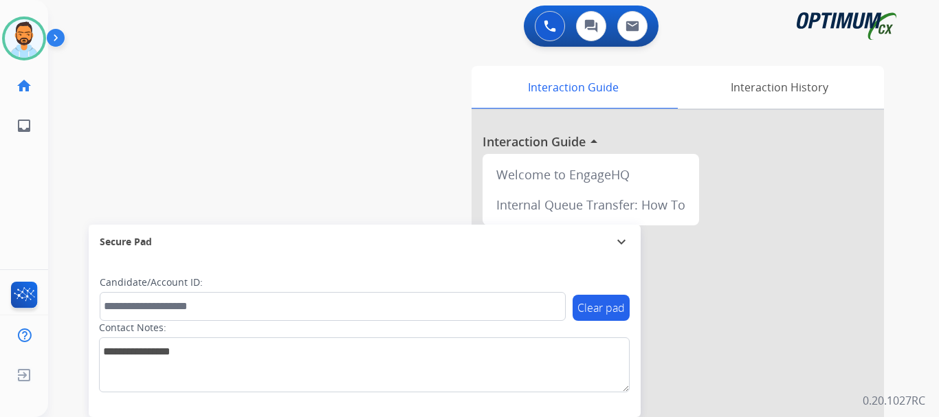
click at [57, 39] on img at bounding box center [58, 41] width 23 height 26
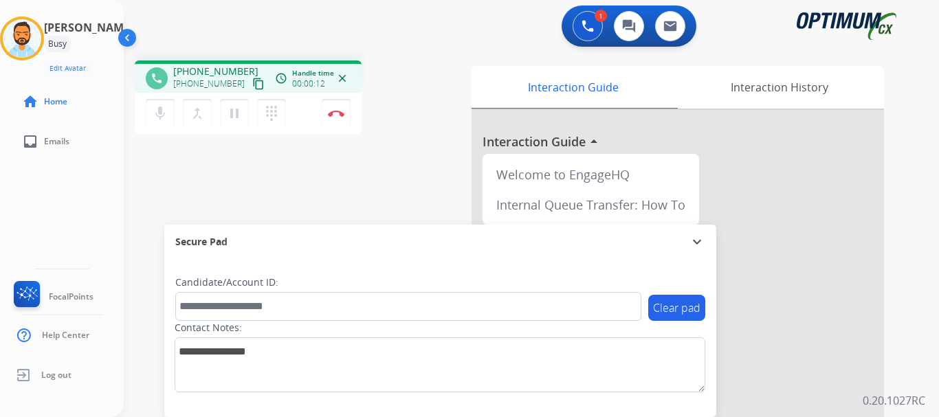
click at [252, 82] on mat-icon "content_copy" at bounding box center [258, 84] width 12 height 12
click at [334, 114] on img at bounding box center [336, 113] width 17 height 7
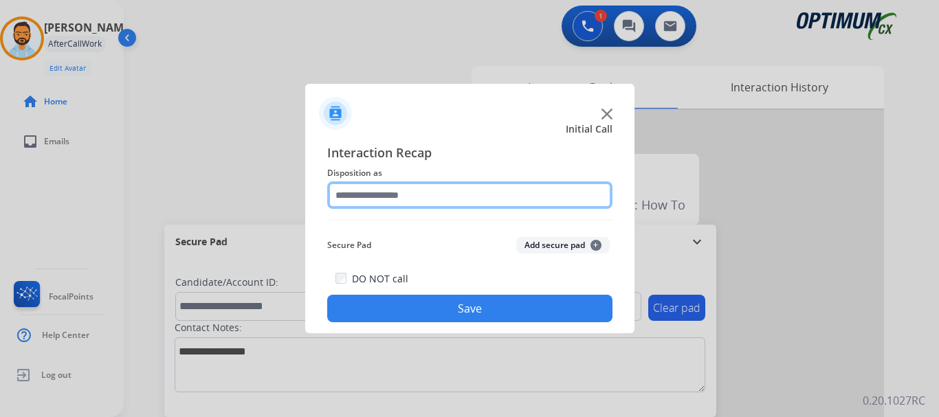
click at [455, 191] on input "text" at bounding box center [469, 196] width 285 height 28
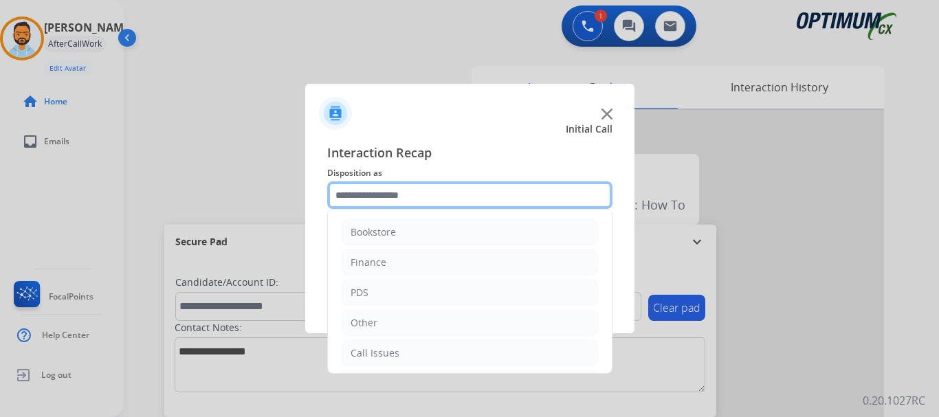
scroll to position [94, 0]
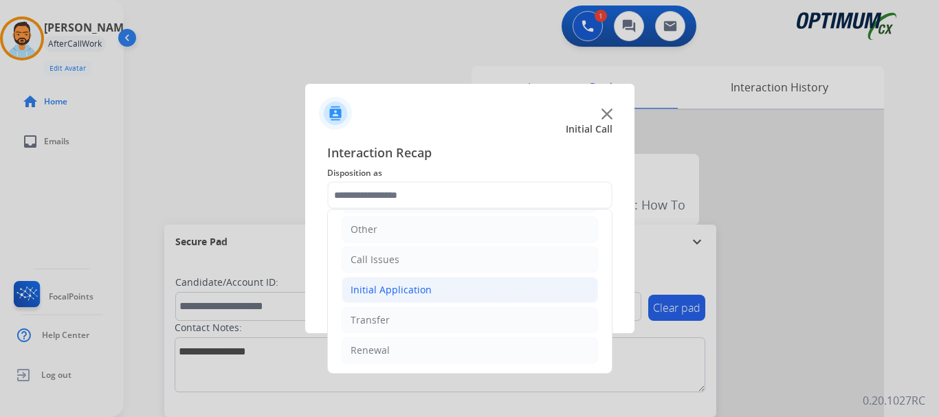
click at [441, 290] on li "Initial Application" at bounding box center [470, 290] width 257 height 26
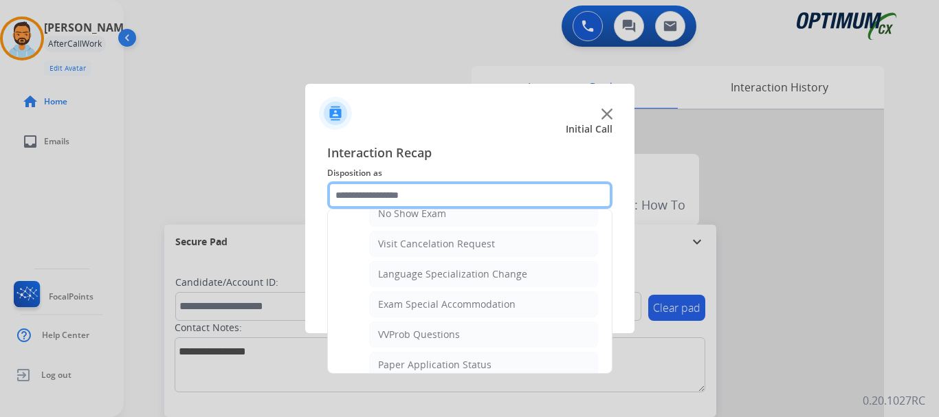
scroll to position [834, 0]
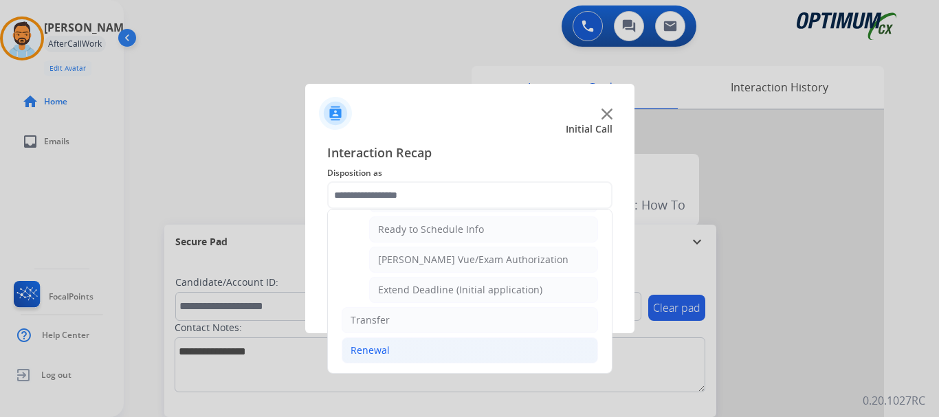
click at [406, 356] on li "Renewal" at bounding box center [470, 351] width 257 height 26
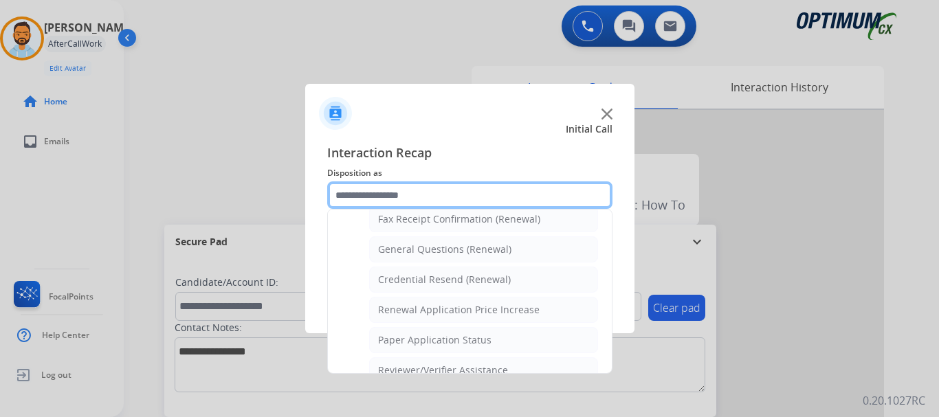
scroll to position [389, 0]
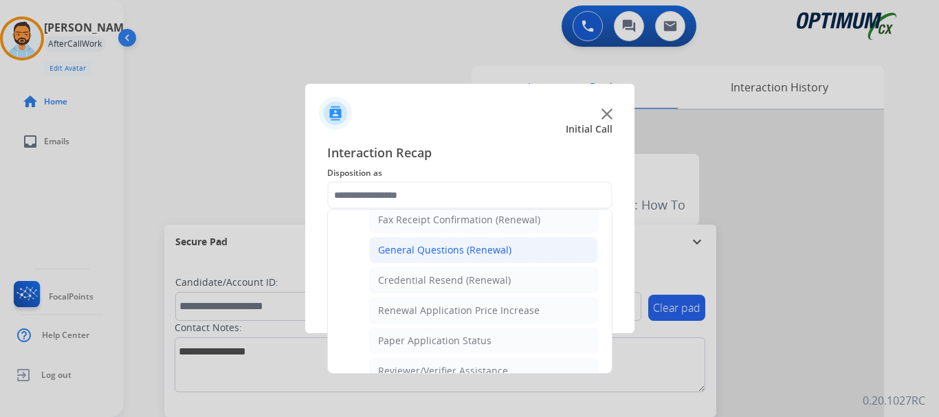
click at [437, 247] on div "General Questions (Renewal)" at bounding box center [444, 250] width 133 height 14
type input "**********"
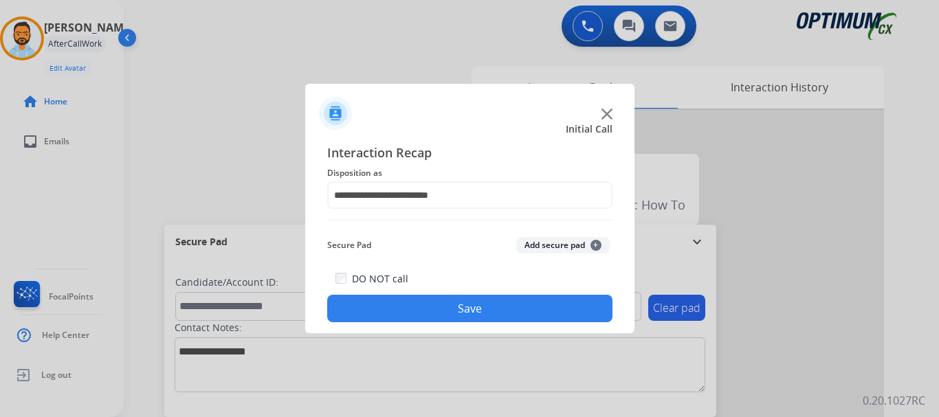
click at [424, 315] on button "Save" at bounding box center [469, 309] width 285 height 28
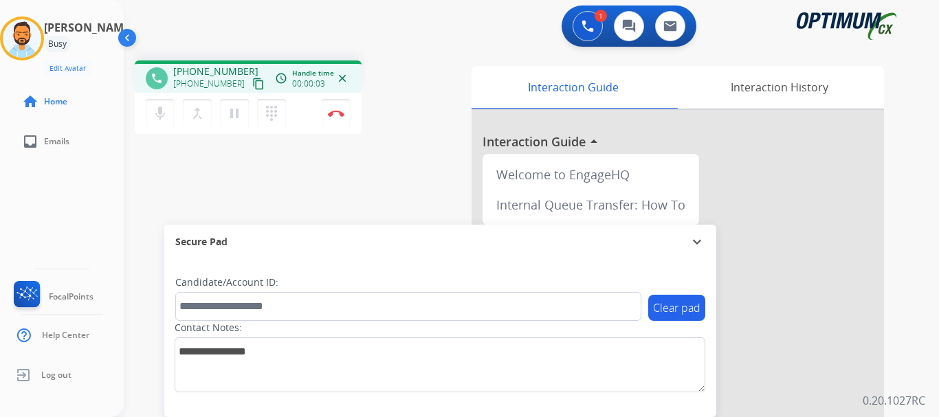
click at [252, 85] on mat-icon "content_copy" at bounding box center [258, 84] width 12 height 12
click at [252, 81] on mat-icon "content_copy" at bounding box center [258, 84] width 12 height 12
click at [338, 108] on button "Disconnect" at bounding box center [336, 113] width 29 height 29
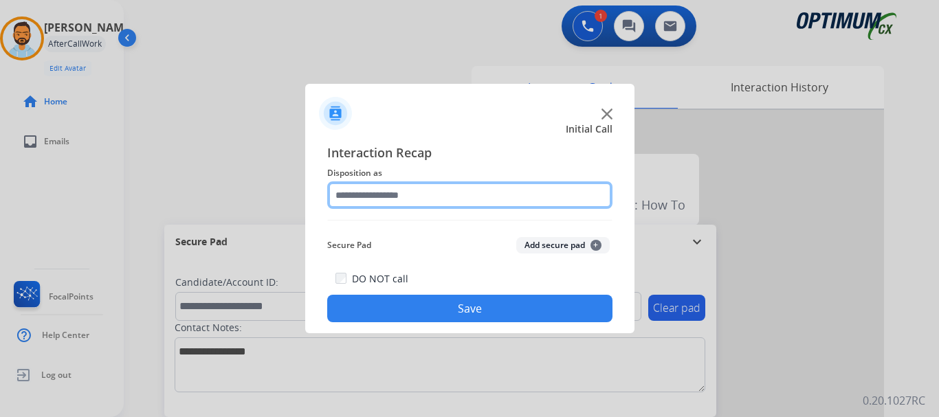
click at [479, 190] on input "text" at bounding box center [469, 196] width 285 height 28
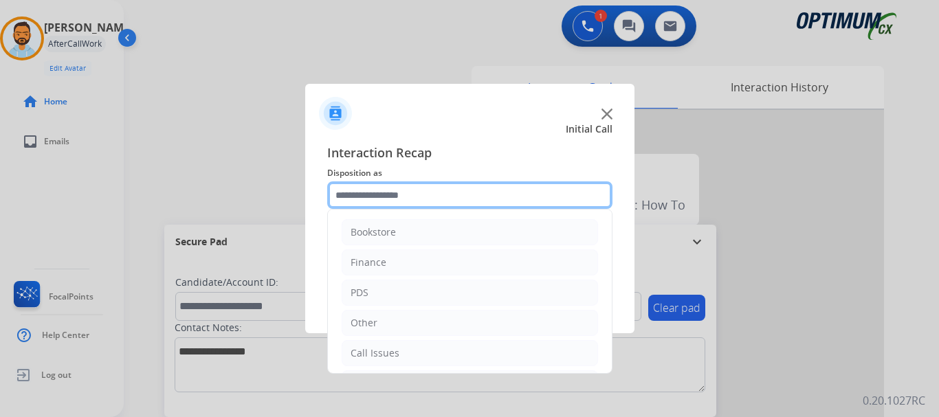
scroll to position [94, 0]
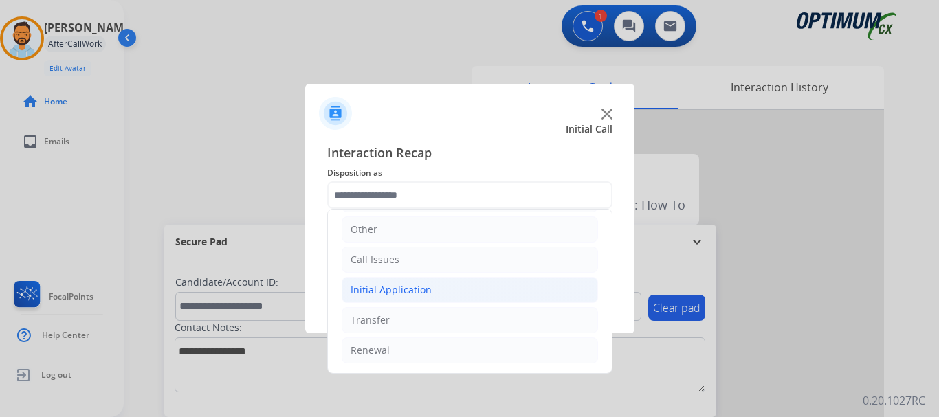
click at [422, 292] on div "Initial Application" at bounding box center [391, 290] width 81 height 14
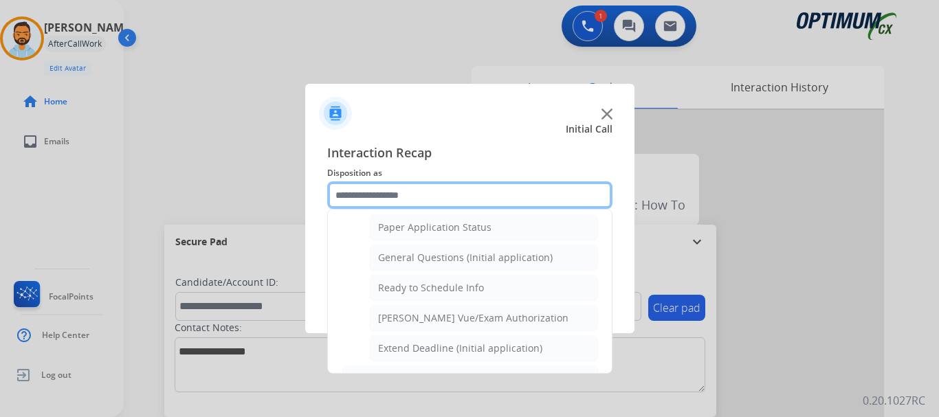
scroll to position [773, 0]
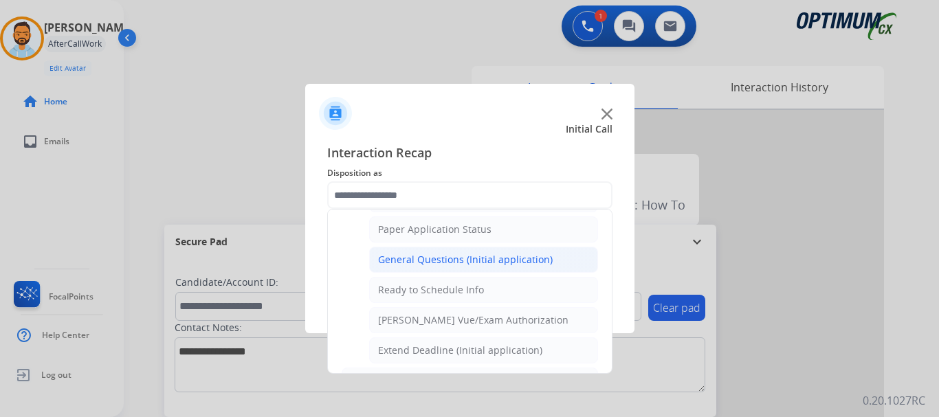
click at [456, 250] on li "General Questions (Initial application)" at bounding box center [483, 260] width 229 height 26
type input "**********"
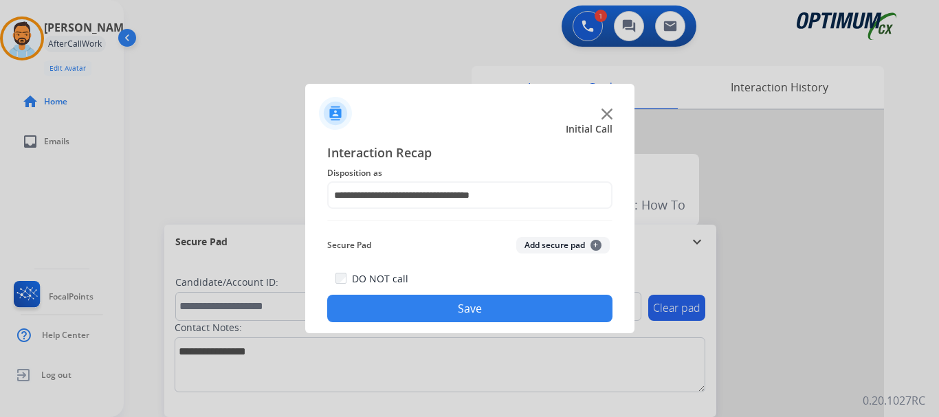
click at [437, 301] on button "Save" at bounding box center [469, 309] width 285 height 28
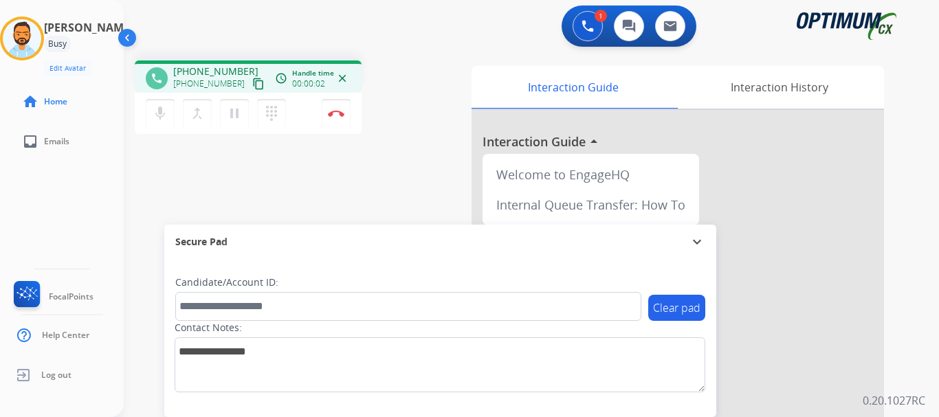
click at [252, 85] on mat-icon "content_copy" at bounding box center [258, 84] width 12 height 12
click at [336, 111] on img at bounding box center [336, 113] width 17 height 7
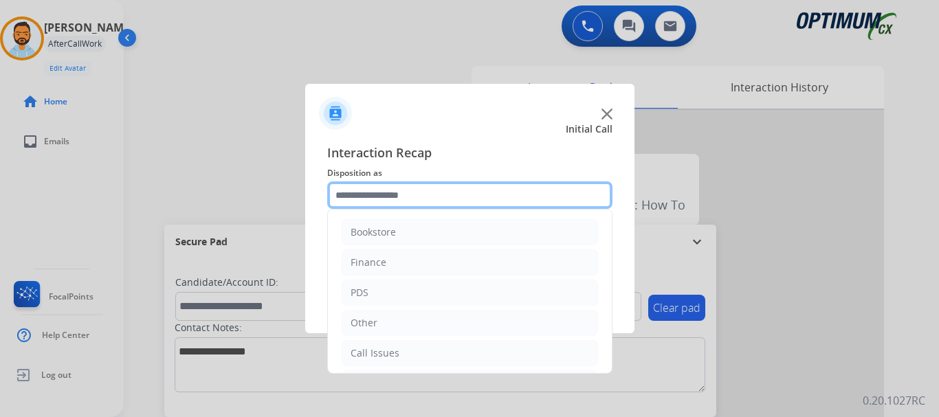
click at [395, 197] on input "text" at bounding box center [469, 196] width 285 height 28
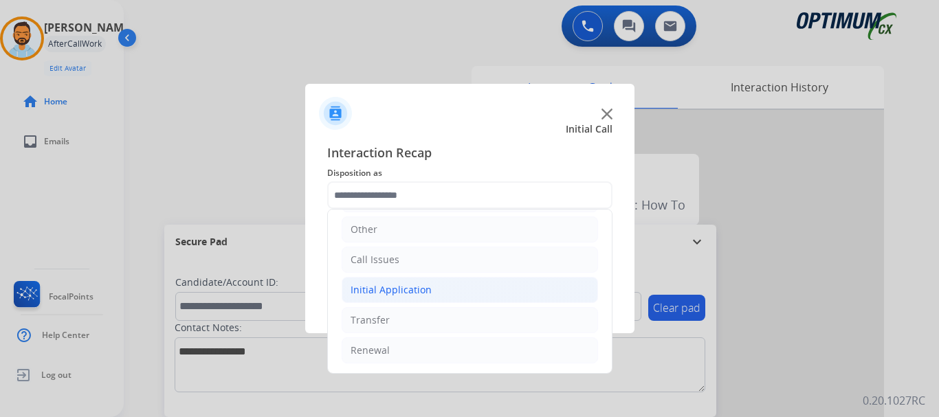
click at [421, 294] on div "Initial Application" at bounding box center [391, 290] width 81 height 14
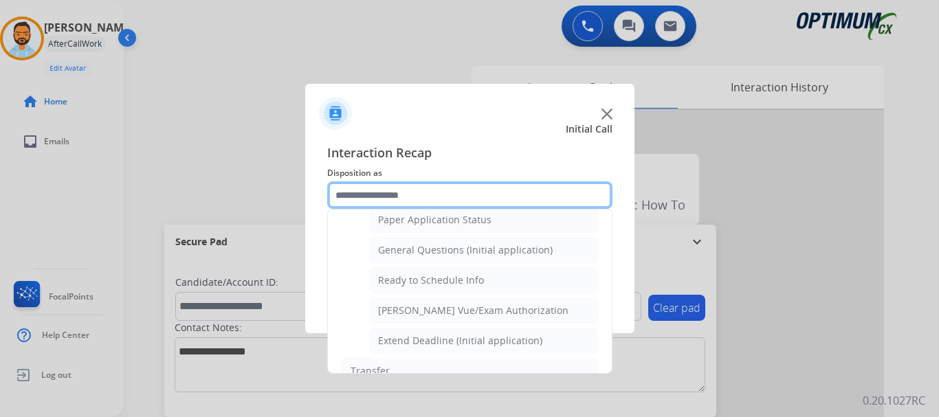
scroll to position [834, 0]
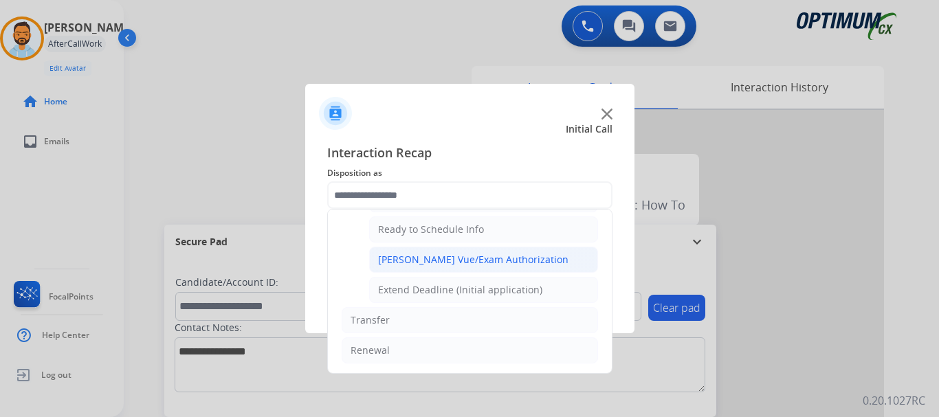
click at [466, 267] on div "[PERSON_NAME] Vue/Exam Authorization" at bounding box center [473, 260] width 191 height 14
type input "**********"
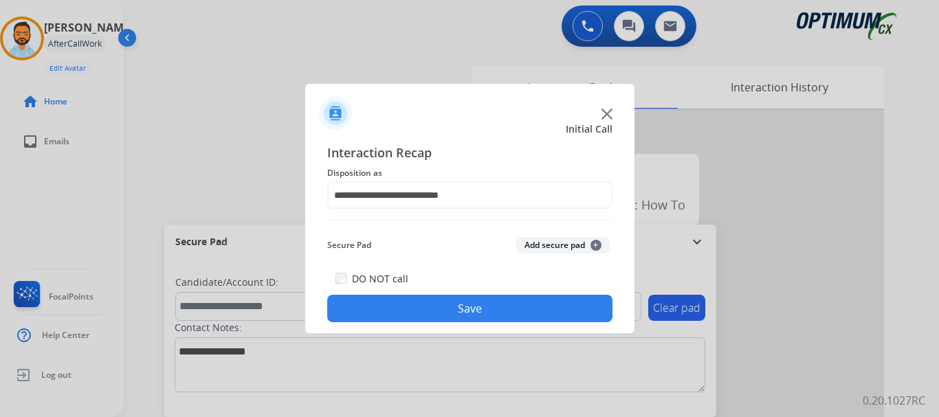
click at [432, 303] on button "Save" at bounding box center [469, 309] width 285 height 28
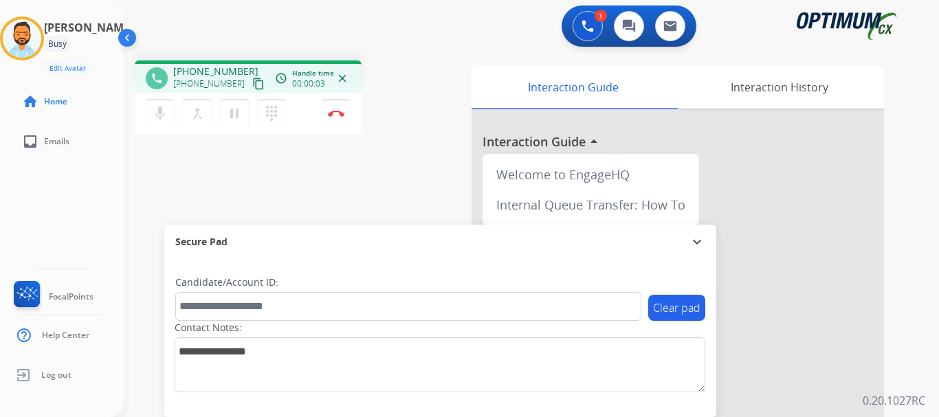
click at [252, 82] on mat-icon "content_copy" at bounding box center [258, 84] width 12 height 12
click at [336, 113] on img at bounding box center [336, 113] width 17 height 7
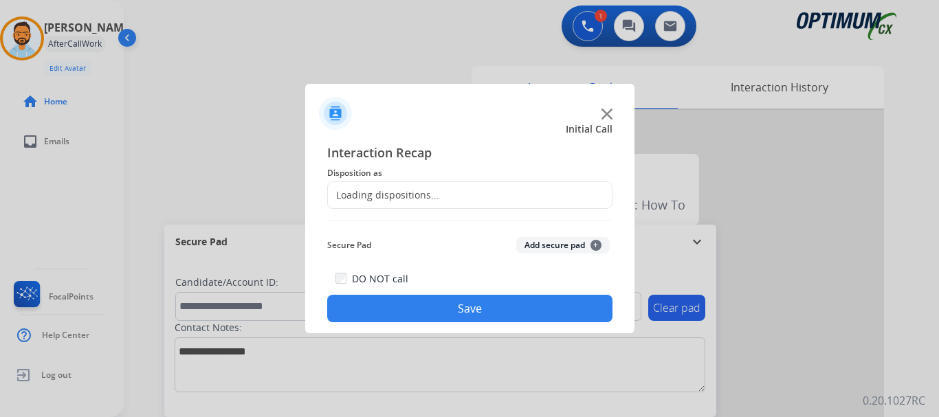
click at [420, 198] on div "Loading dispositions..." at bounding box center [383, 195] width 111 height 14
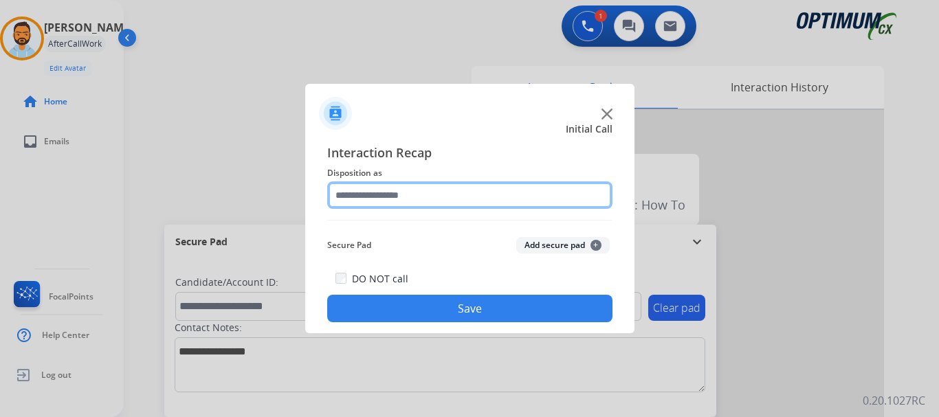
click at [442, 191] on input "text" at bounding box center [469, 196] width 285 height 28
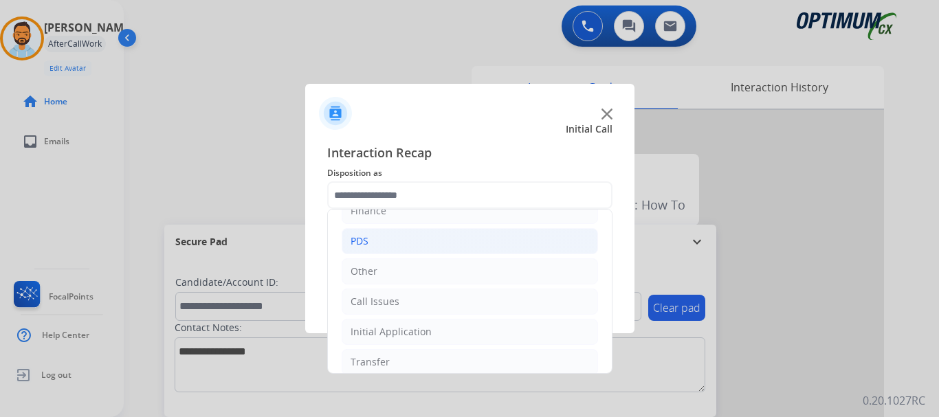
click at [425, 239] on li "PDS" at bounding box center [470, 241] width 257 height 26
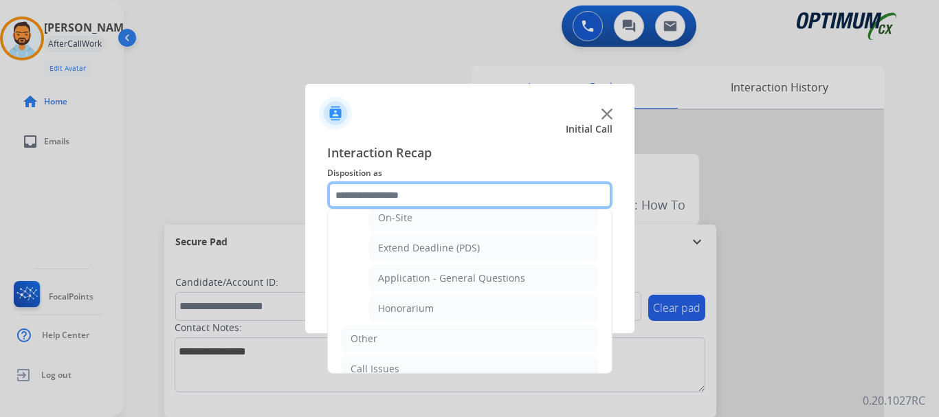
scroll to position [387, 0]
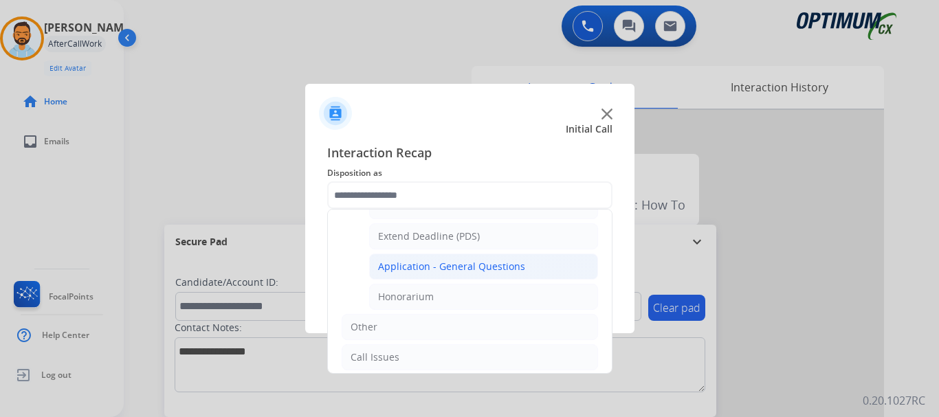
click at [503, 268] on div "Application - General Questions" at bounding box center [451, 267] width 147 height 14
type input "**********"
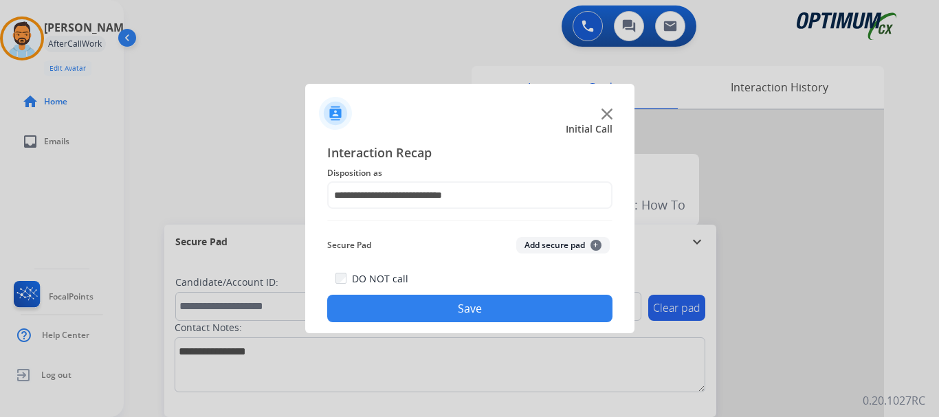
click at [459, 315] on button "Save" at bounding box center [469, 309] width 285 height 28
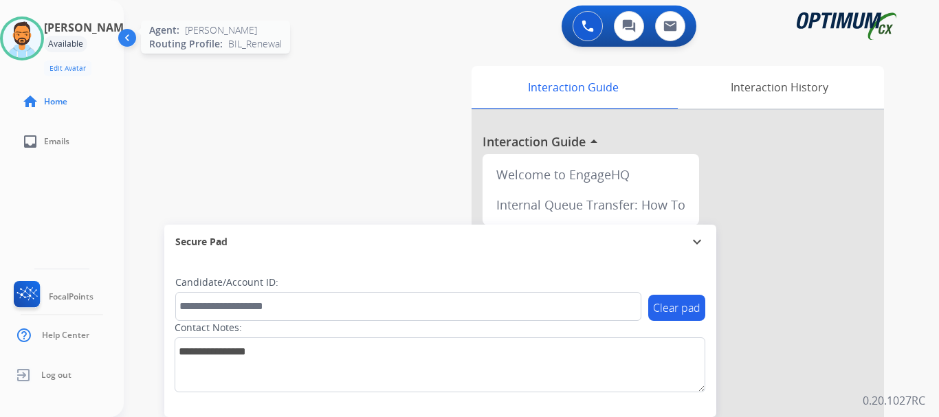
click at [34, 47] on img at bounding box center [22, 38] width 39 height 39
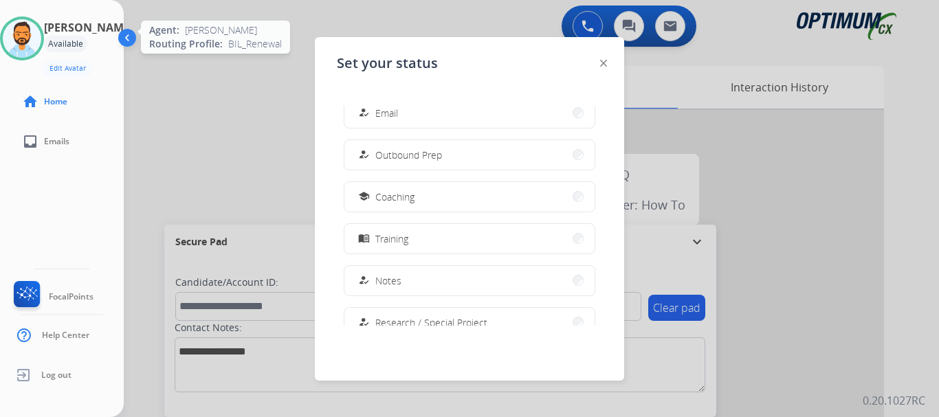
scroll to position [343, 0]
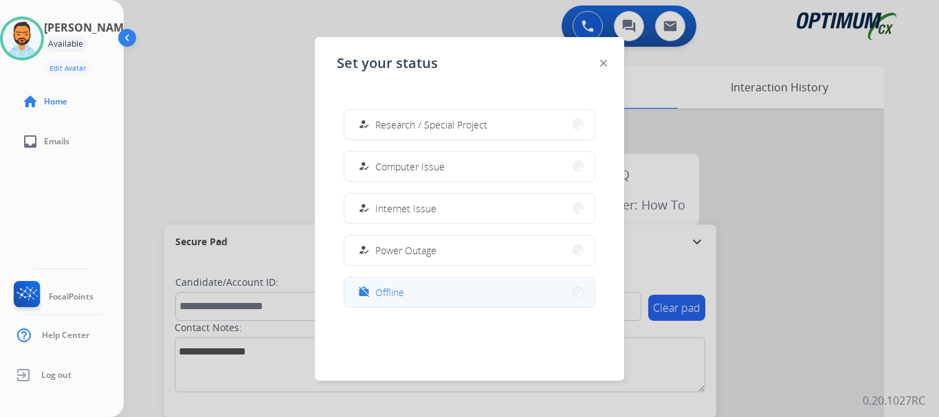
click at [435, 289] on button "work_off Offline" at bounding box center [470, 293] width 250 height 30
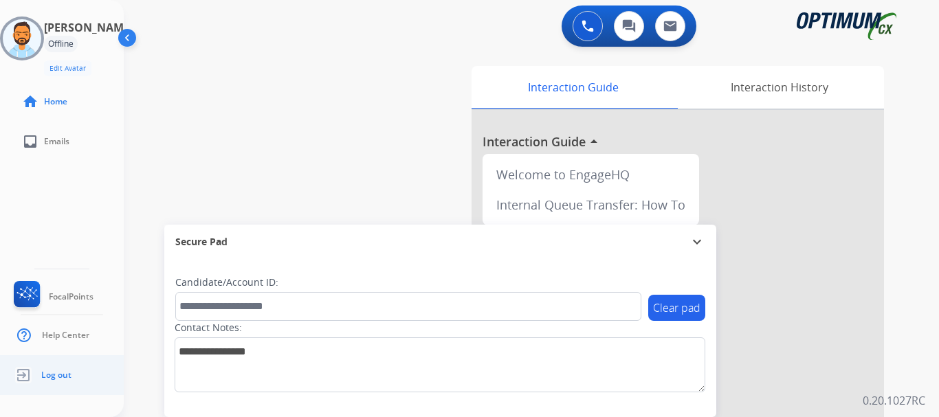
click at [44, 373] on span "Log out" at bounding box center [56, 375] width 30 height 11
